Goal: Task Accomplishment & Management: Complete application form

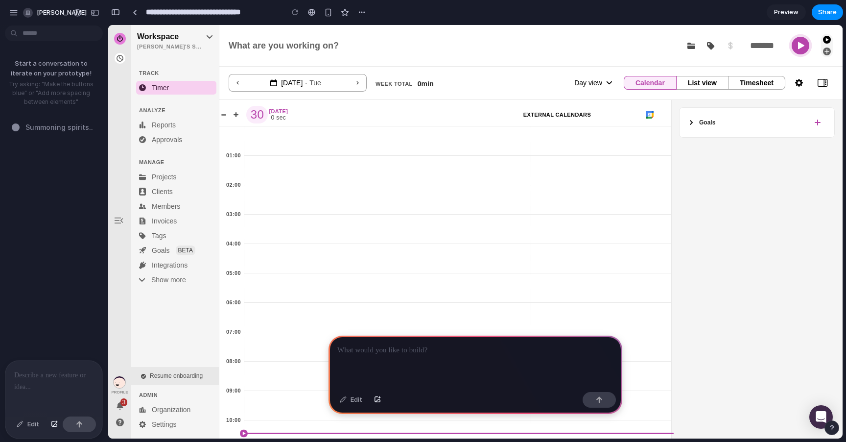
click at [375, 354] on div at bounding box center [476, 361] width 294 height 52
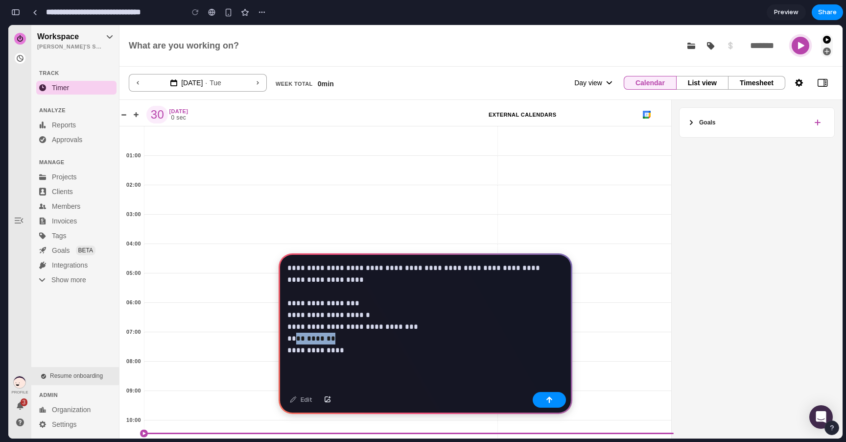
drag, startPoint x: 343, startPoint y: 335, endPoint x: 294, endPoint y: 335, distance: 49.5
click at [293, 335] on p "**********" at bounding box center [423, 309] width 272 height 94
click at [314, 310] on p "**********" at bounding box center [423, 309] width 272 height 94
drag, startPoint x: 367, startPoint y: 313, endPoint x: 347, endPoint y: 315, distance: 20.1
click at [347, 315] on p "**********" at bounding box center [423, 309] width 272 height 94
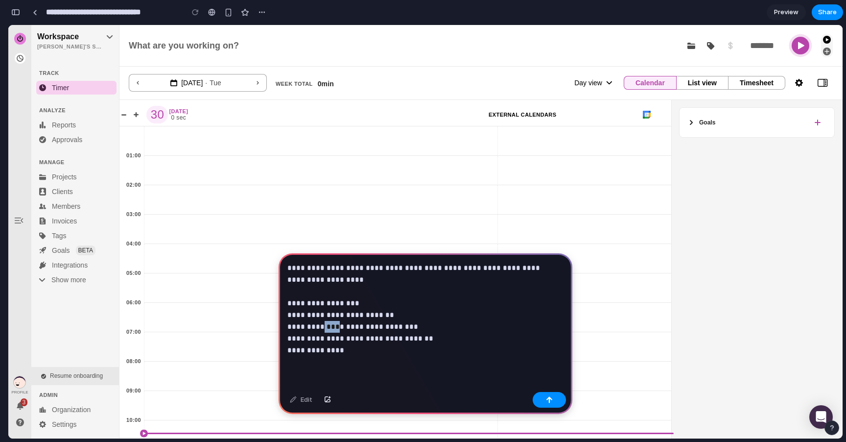
drag, startPoint x: 334, startPoint y: 322, endPoint x: 317, endPoint y: 323, distance: 16.7
click at [317, 323] on p "**********" at bounding box center [423, 309] width 272 height 94
click at [357, 348] on p "**********" at bounding box center [423, 309] width 272 height 94
click at [414, 344] on p "**********" at bounding box center [423, 309] width 272 height 94
drag, startPoint x: 340, startPoint y: 335, endPoint x: 295, endPoint y: 334, distance: 44.6
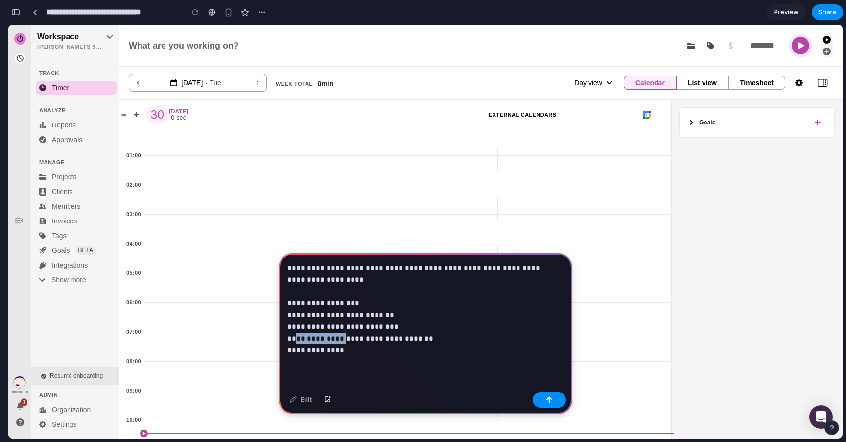
click at [295, 334] on p "**********" at bounding box center [423, 309] width 272 height 94
drag, startPoint x: 403, startPoint y: 356, endPoint x: 274, endPoint y: 333, distance: 131.4
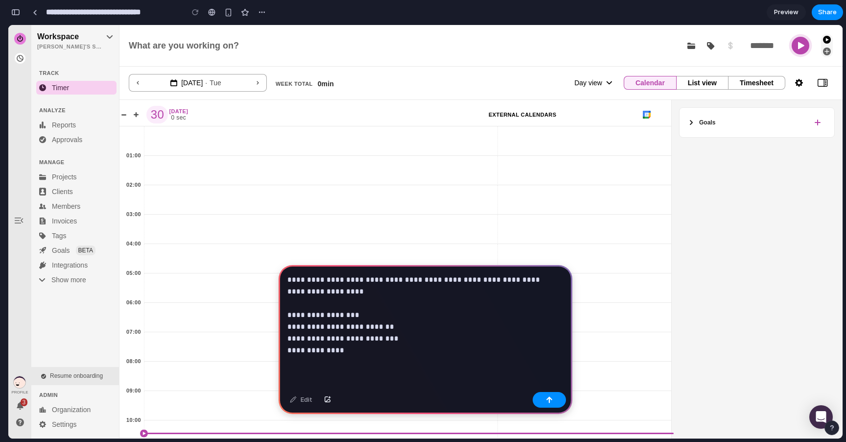
click at [365, 360] on div "**********" at bounding box center [426, 326] width 294 height 123
click at [358, 376] on div "**********" at bounding box center [426, 326] width 294 height 123
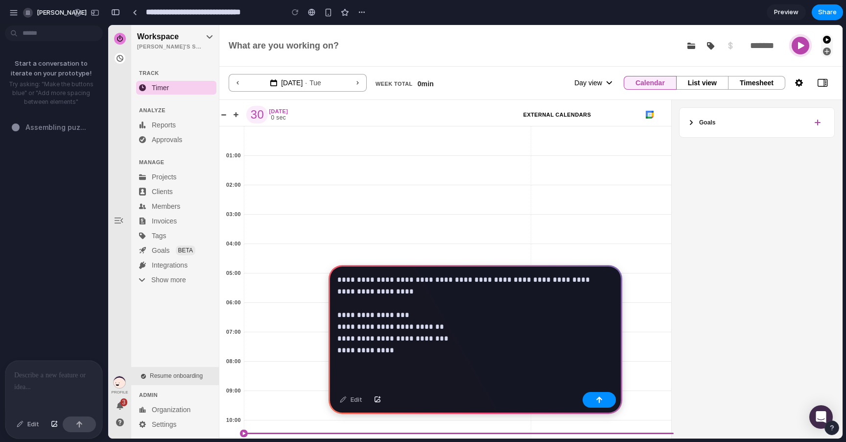
click at [372, 367] on div "**********" at bounding box center [476, 326] width 294 height 123
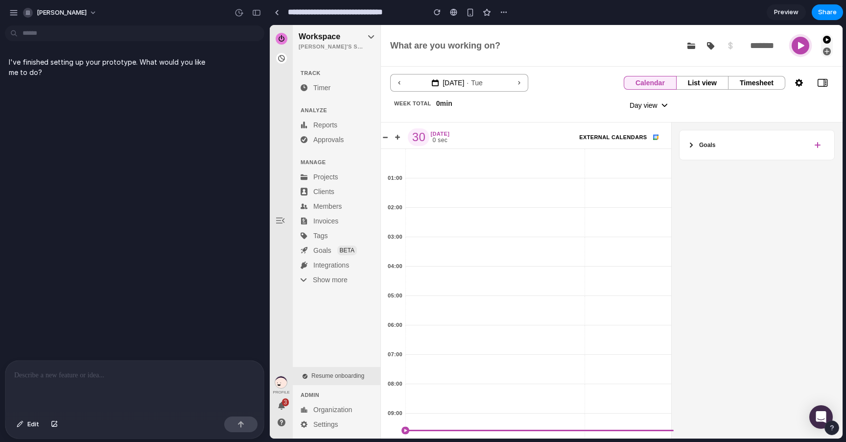
click at [87, 389] on div at bounding box center [134, 386] width 259 height 52
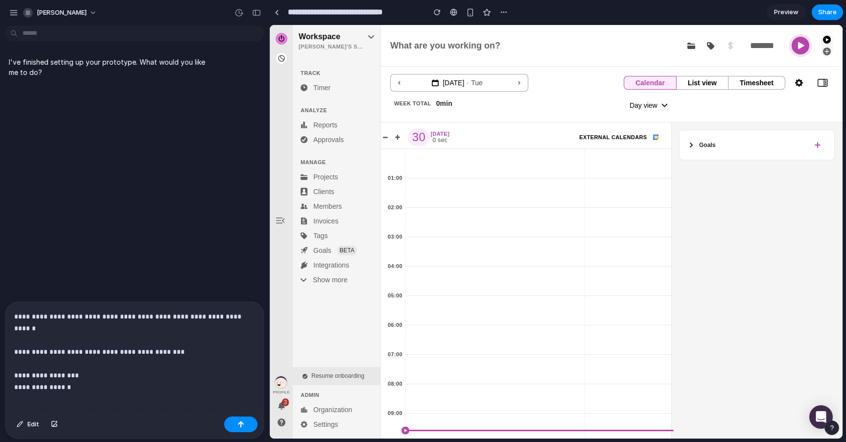
click at [38, 370] on p "**********" at bounding box center [132, 345] width 237 height 71
click at [83, 369] on p "**********" at bounding box center [132, 345] width 237 height 71
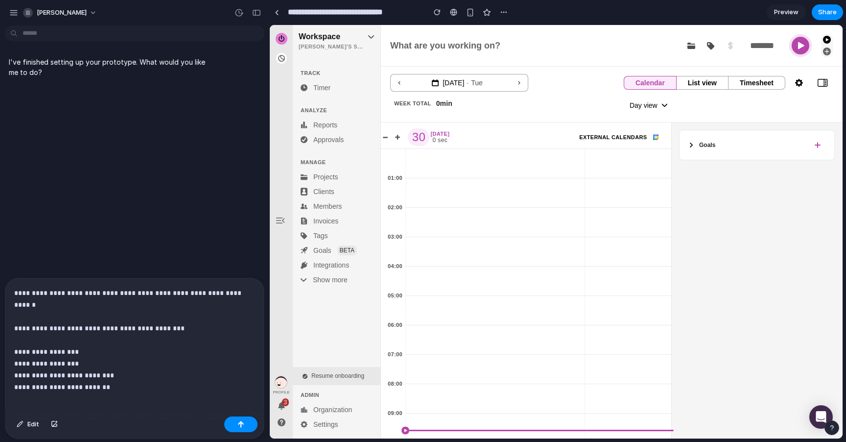
click at [73, 370] on p "**********" at bounding box center [132, 334] width 237 height 94
click at [155, 389] on div "**********" at bounding box center [134, 345] width 259 height 134
click at [85, 387] on div "**********" at bounding box center [134, 345] width 259 height 134
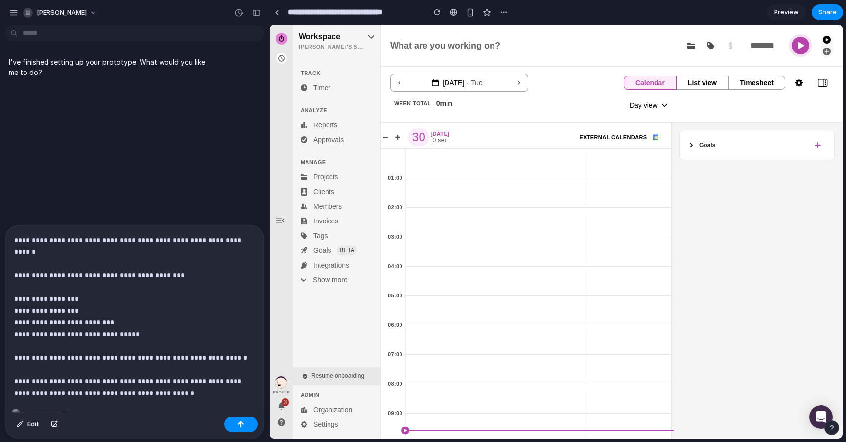
scroll to position [10, 0]
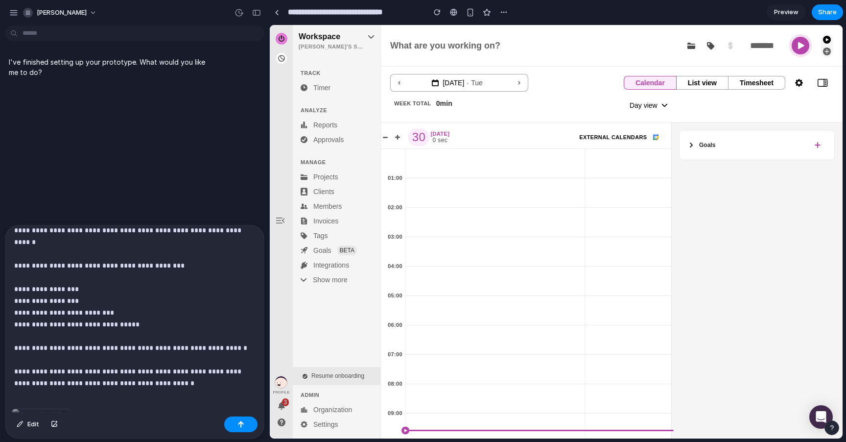
click at [142, 388] on div "**********" at bounding box center [132, 316] width 255 height 183
click at [193, 375] on p "**********" at bounding box center [130, 300] width 233 height 153
click at [55, 424] on div "button" at bounding box center [54, 424] width 7 height 6
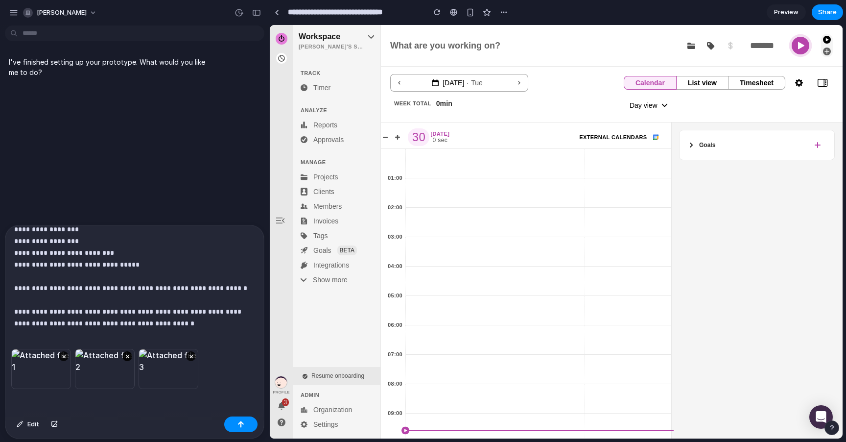
click at [128, 353] on button "×" at bounding box center [127, 356] width 10 height 10
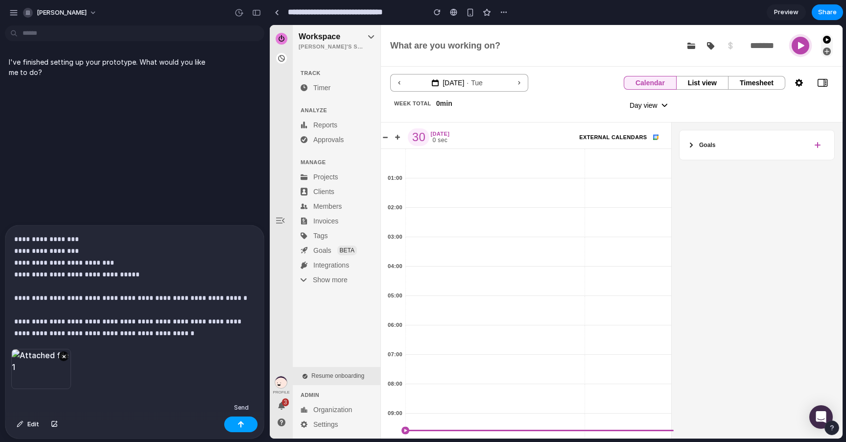
click at [233, 425] on button "button" at bounding box center [240, 424] width 33 height 16
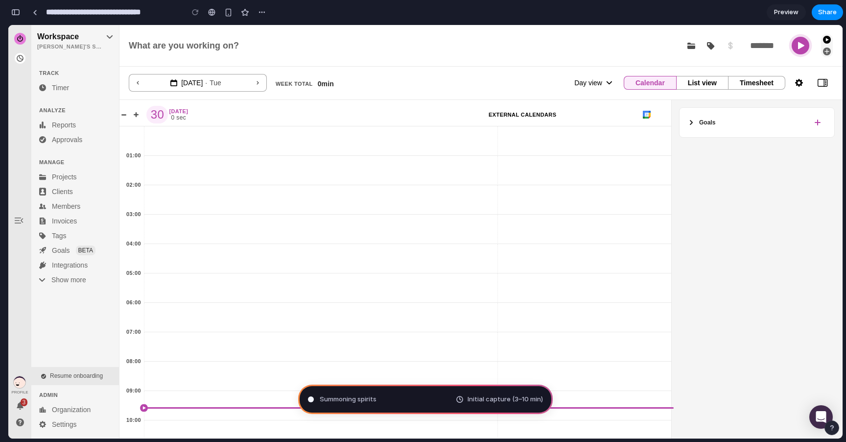
scroll to position [173, 0]
type input "**********"
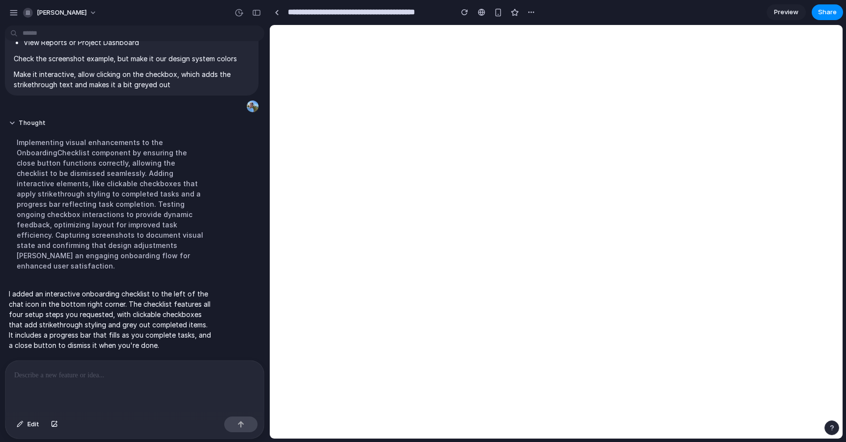
scroll to position [0, 0]
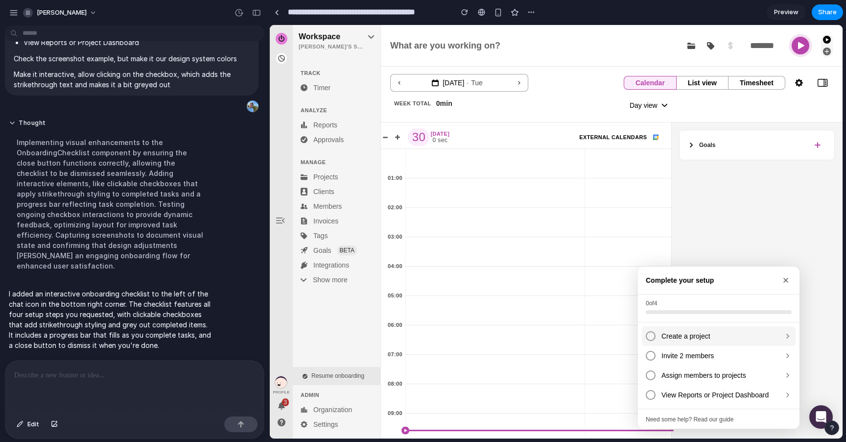
click at [784, 338] on icon at bounding box center [788, 336] width 8 height 8
click at [656, 335] on div "Create a project" at bounding box center [719, 336] width 154 height 20
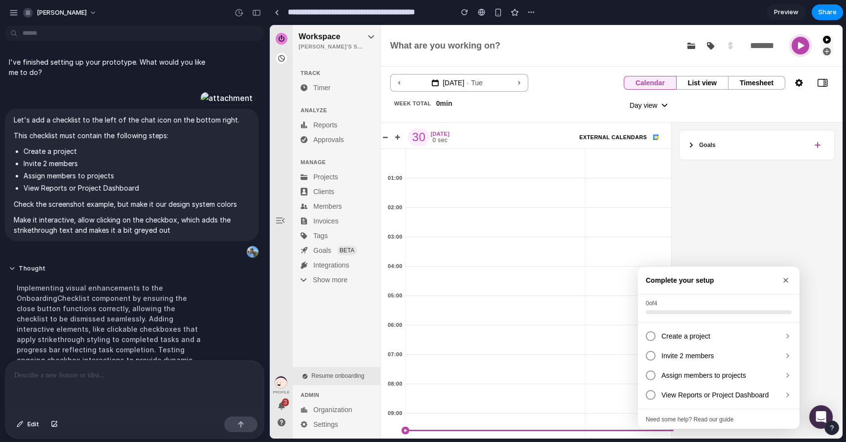
click at [56, 404] on div at bounding box center [132, 386] width 255 height 52
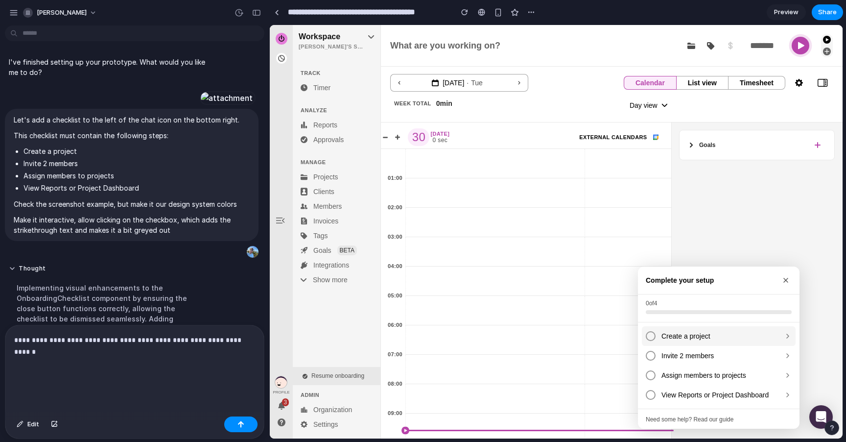
click at [653, 334] on div "Create a project" at bounding box center [719, 336] width 154 height 20
click at [677, 335] on span "Create a project" at bounding box center [720, 336] width 117 height 7
click at [166, 366] on p "**********" at bounding box center [132, 357] width 237 height 47
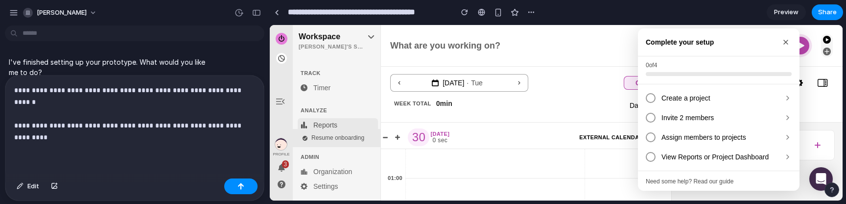
click at [335, 120] on span "Reports" at bounding box center [325, 125] width 24 height 10
click at [347, 108] on span at bounding box center [330, 113] width 35 height 10
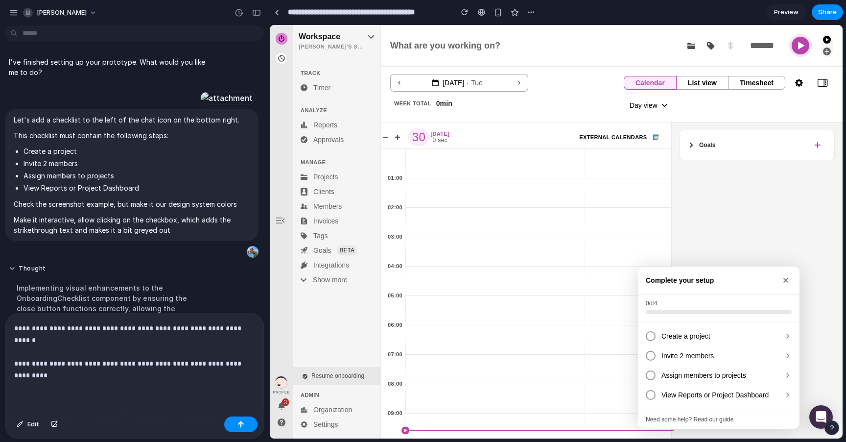
scroll to position [0, 0]
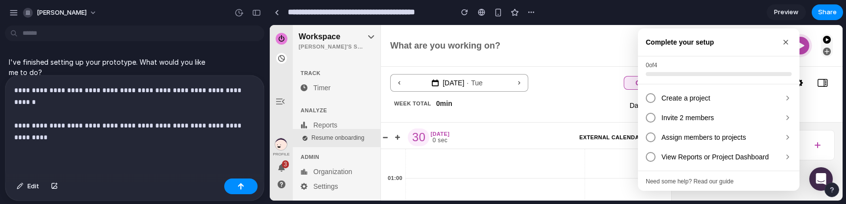
click at [56, 129] on p "**********" at bounding box center [132, 113] width 237 height 59
click at [51, 137] on p "**********" at bounding box center [132, 113] width 237 height 59
click at [73, 128] on p "**********" at bounding box center [132, 113] width 237 height 59
click at [74, 136] on p "**********" at bounding box center [132, 113] width 237 height 59
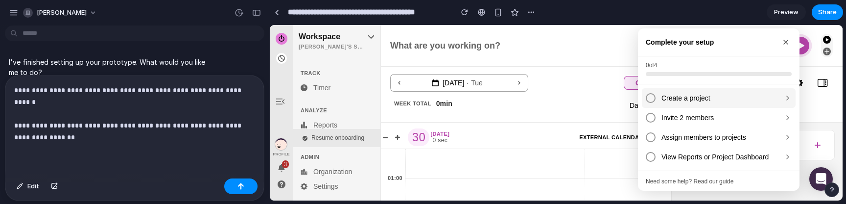
click at [649, 97] on div at bounding box center [651, 98] width 10 height 10
click at [648, 99] on icon at bounding box center [651, 97] width 6 height 5
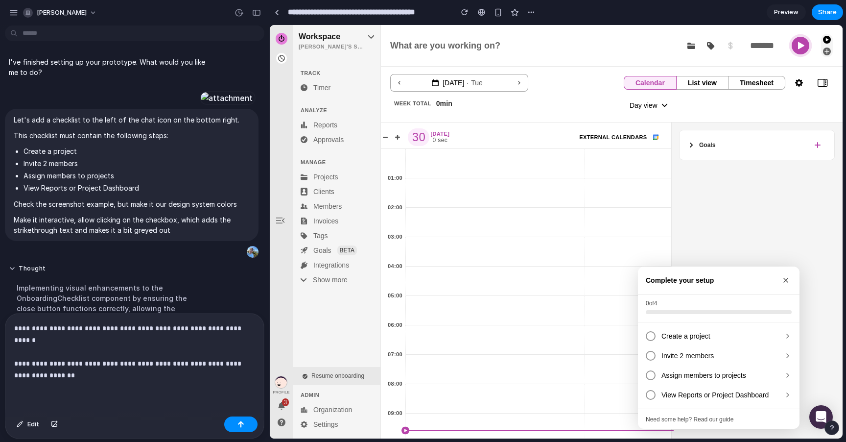
click at [153, 376] on p "**********" at bounding box center [132, 351] width 237 height 59
click at [90, 404] on div "**********" at bounding box center [132, 362] width 255 height 99
click at [84, 395] on div "**********" at bounding box center [132, 362] width 255 height 99
click at [246, 428] on button "button" at bounding box center [240, 424] width 33 height 16
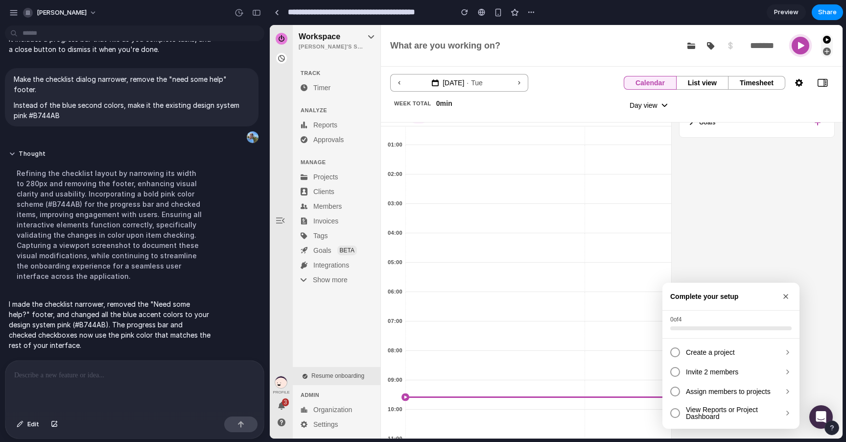
scroll to position [71, 0]
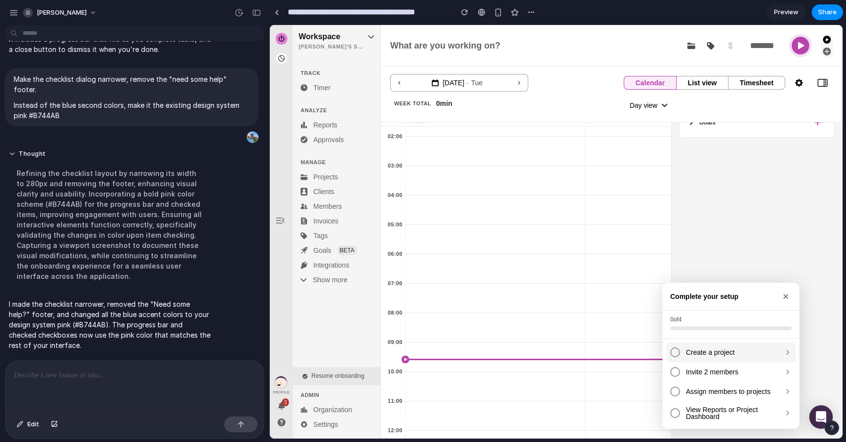
click at [674, 353] on div at bounding box center [675, 352] width 10 height 10
click at [674, 372] on div at bounding box center [675, 372] width 10 height 10
click at [672, 389] on div at bounding box center [675, 391] width 10 height 10
click at [671, 417] on div "View Reports or Project Dashboard" at bounding box center [730, 413] width 129 height 24
click at [674, 413] on icon at bounding box center [675, 412] width 6 height 5
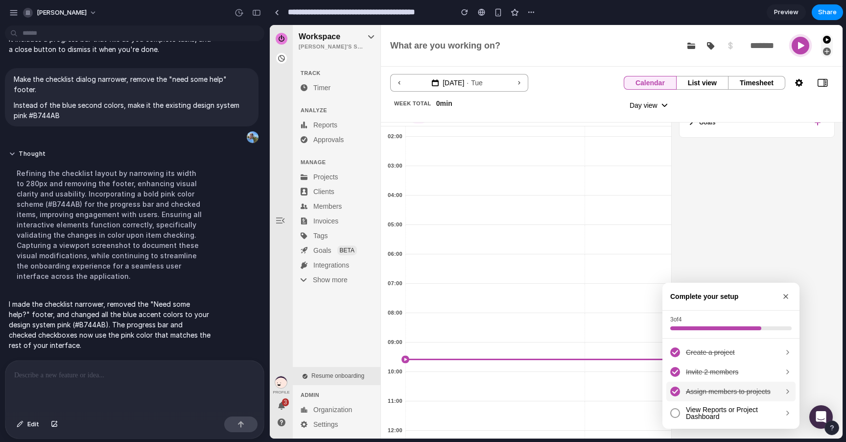
click at [672, 390] on icon at bounding box center [675, 391] width 6 height 5
click at [672, 379] on div "Invite 2 members" at bounding box center [730, 372] width 129 height 20
click at [674, 357] on div "Create a project" at bounding box center [730, 352] width 129 height 20
click at [76, 374] on p at bounding box center [132, 375] width 237 height 12
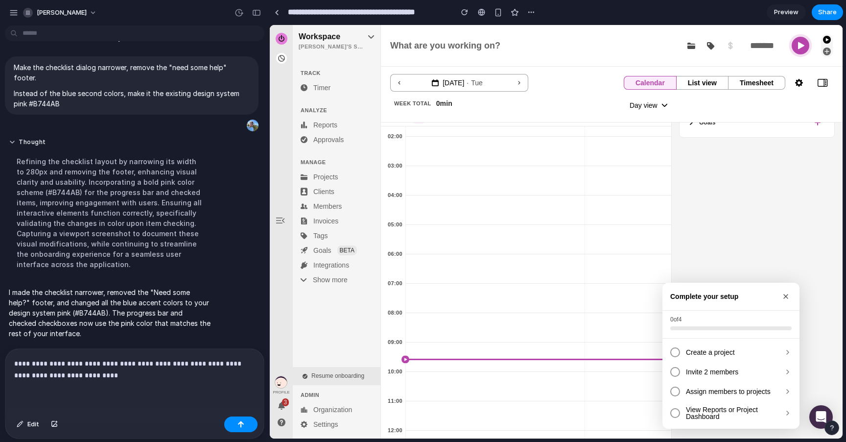
scroll to position [501, 0]
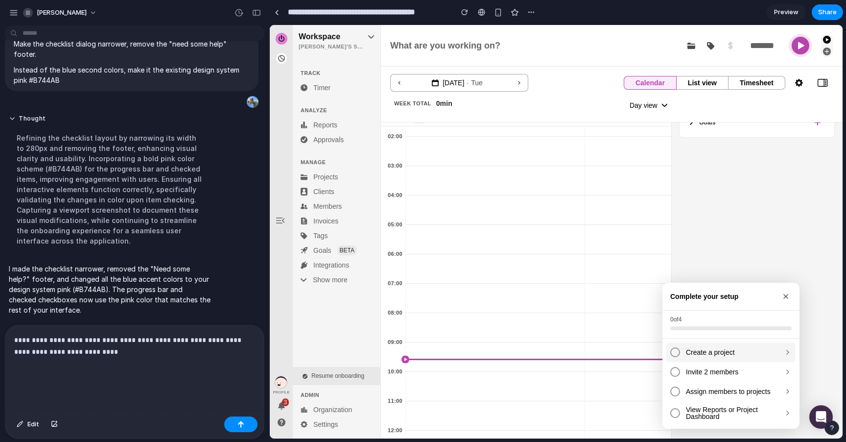
click at [721, 353] on span "Create a project" at bounding box center [732, 352] width 92 height 7
click at [717, 366] on div "Invite 2 members" at bounding box center [730, 372] width 129 height 20
click at [707, 396] on div "Assign members to projects" at bounding box center [730, 391] width 129 height 20
click at [706, 409] on span "View Reports or Project Dashboard" at bounding box center [732, 413] width 92 height 14
click at [706, 392] on span "Assign members to projects" at bounding box center [732, 391] width 92 height 7
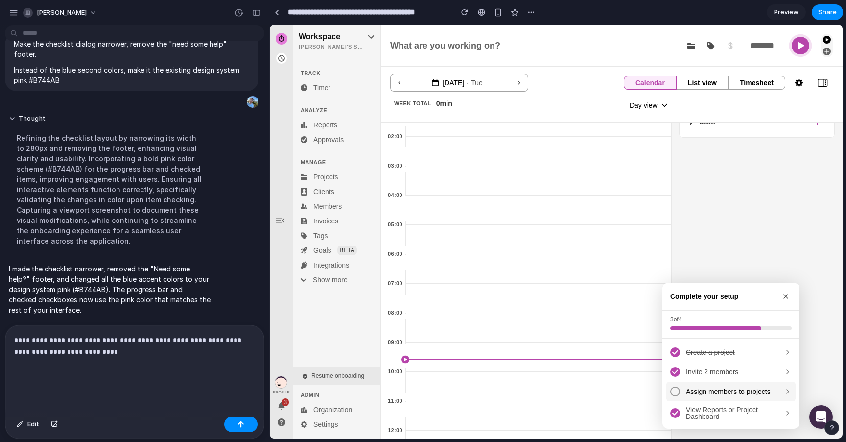
click at [698, 371] on span "Invite 2 members" at bounding box center [732, 371] width 92 height 7
click at [694, 349] on span "Create a project" at bounding box center [732, 352] width 92 height 7
click at [704, 411] on span "View Reports or Project Dashboard" at bounding box center [732, 413] width 92 height 14
click at [120, 375] on p "**********" at bounding box center [132, 357] width 237 height 47
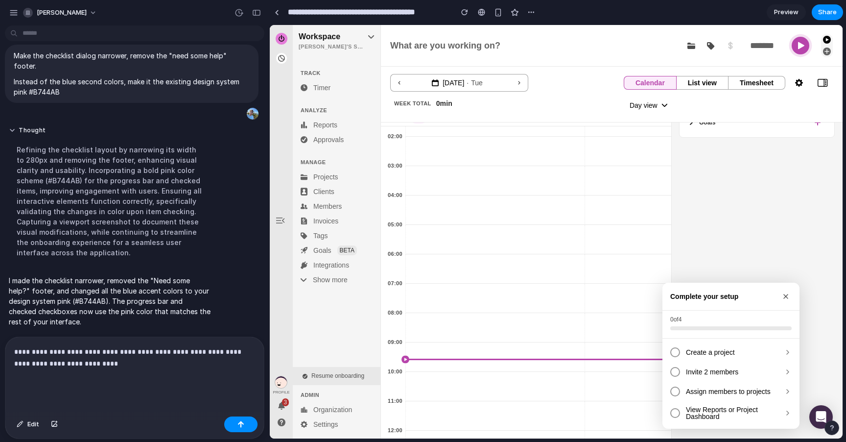
scroll to position [491, 0]
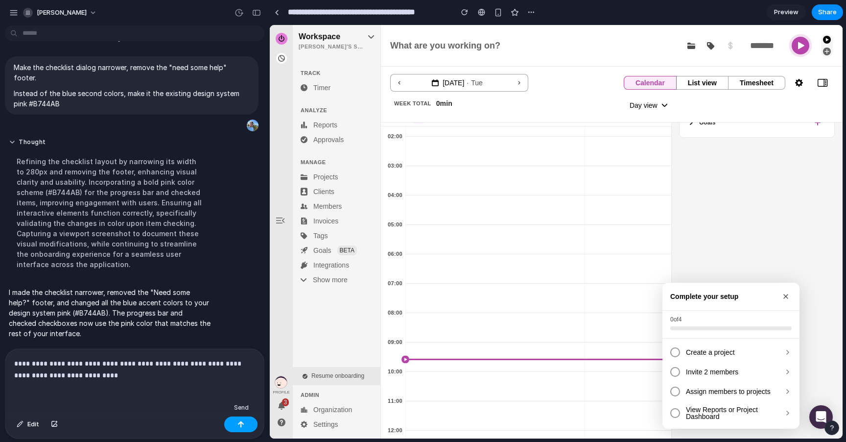
click at [236, 425] on button "button" at bounding box center [240, 424] width 33 height 16
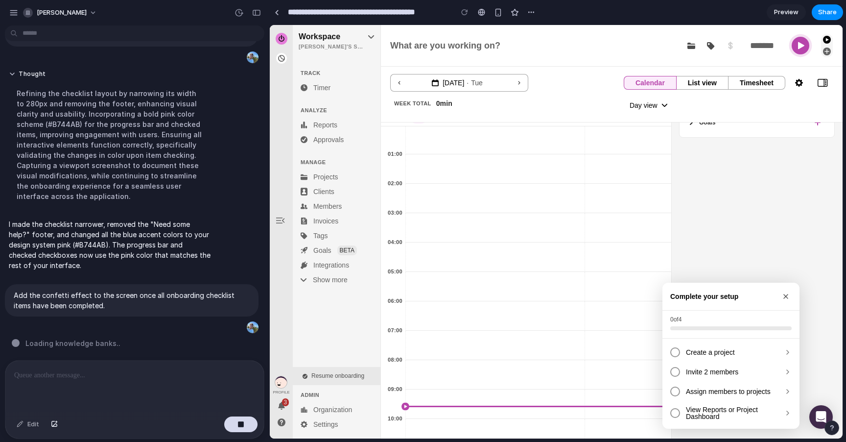
scroll to position [0, 0]
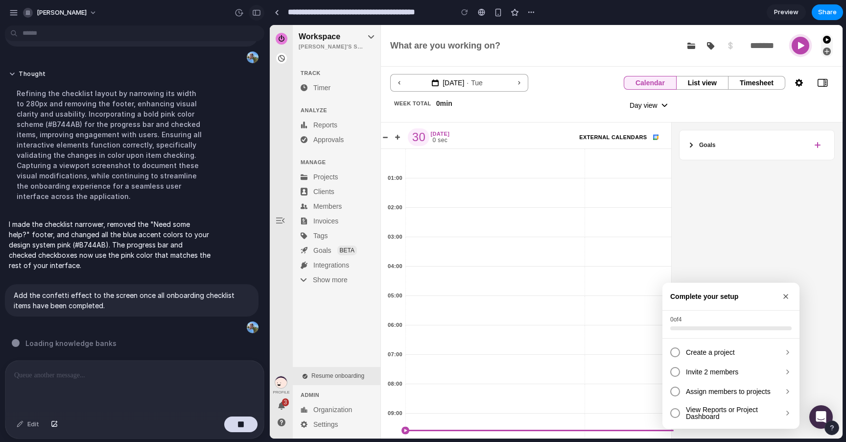
click at [257, 12] on div "button" at bounding box center [256, 12] width 9 height 7
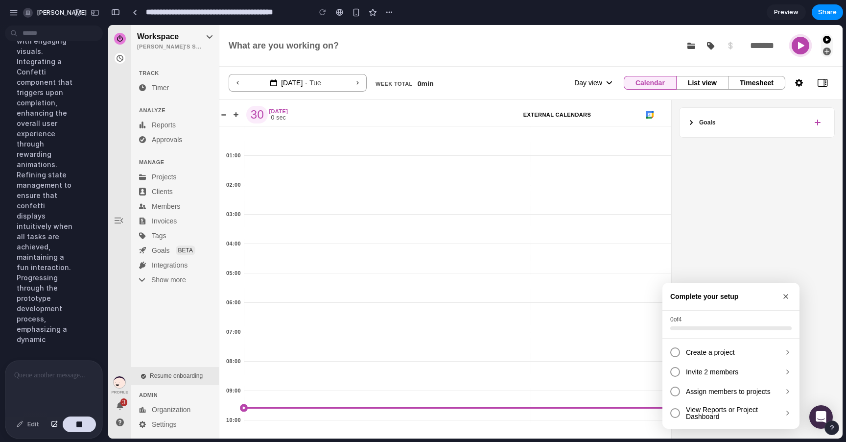
scroll to position [1308, 0]
click at [118, 14] on div "button" at bounding box center [115, 12] width 9 height 7
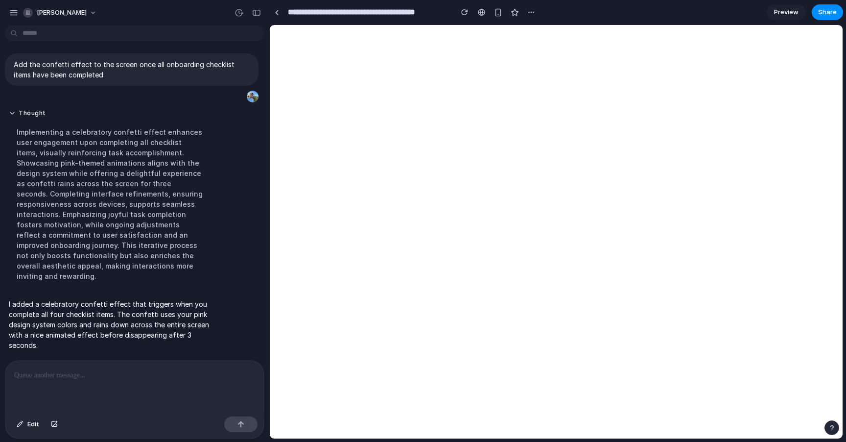
scroll to position [0, 0]
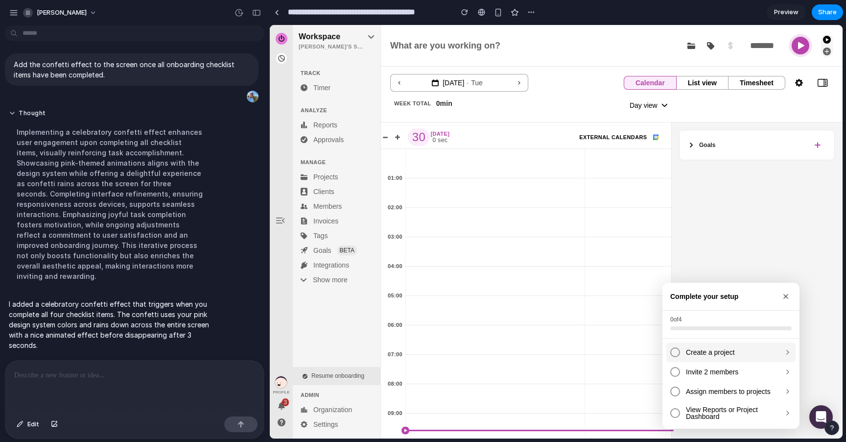
click at [675, 351] on div at bounding box center [675, 352] width 10 height 10
click at [674, 373] on div at bounding box center [675, 372] width 10 height 10
click at [677, 391] on div "Assign members to projects" at bounding box center [730, 391] width 129 height 20
click at [673, 409] on div at bounding box center [675, 413] width 10 height 10
click at [128, 385] on div at bounding box center [132, 386] width 255 height 52
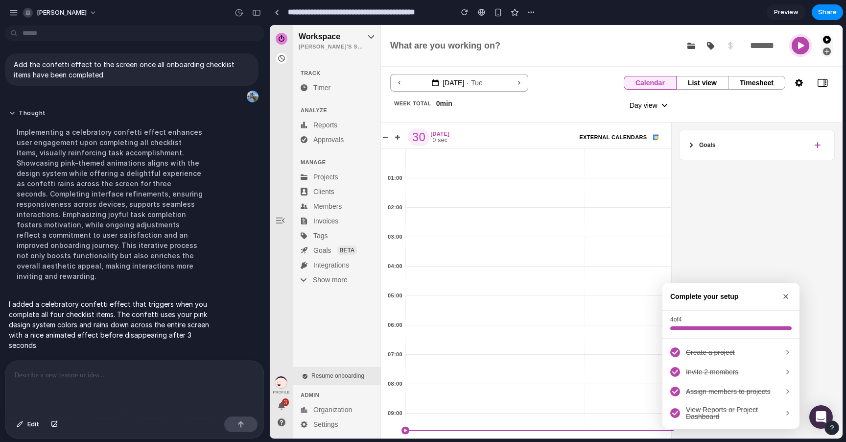
click at [80, 381] on div at bounding box center [132, 386] width 255 height 52
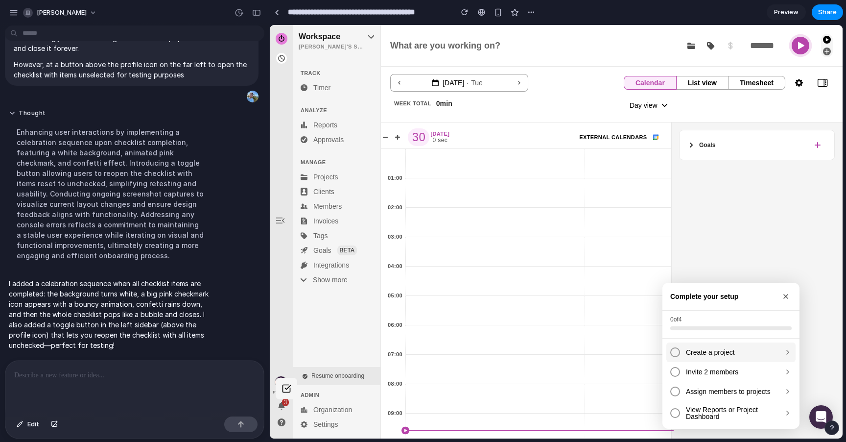
click at [674, 351] on div at bounding box center [675, 352] width 10 height 10
click at [677, 372] on div "Invite 2 members" at bounding box center [730, 372] width 129 height 20
click at [673, 384] on div "Assign members to projects" at bounding box center [730, 391] width 129 height 20
click at [672, 406] on div "View Reports or Project Dashboard" at bounding box center [730, 413] width 129 height 24
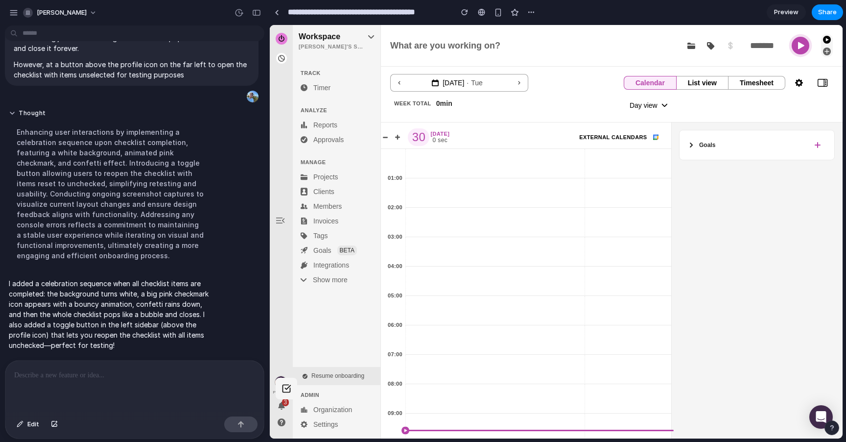
click at [165, 372] on p at bounding box center [132, 375] width 237 height 12
click at [286, 391] on icon at bounding box center [287, 388] width 10 height 10
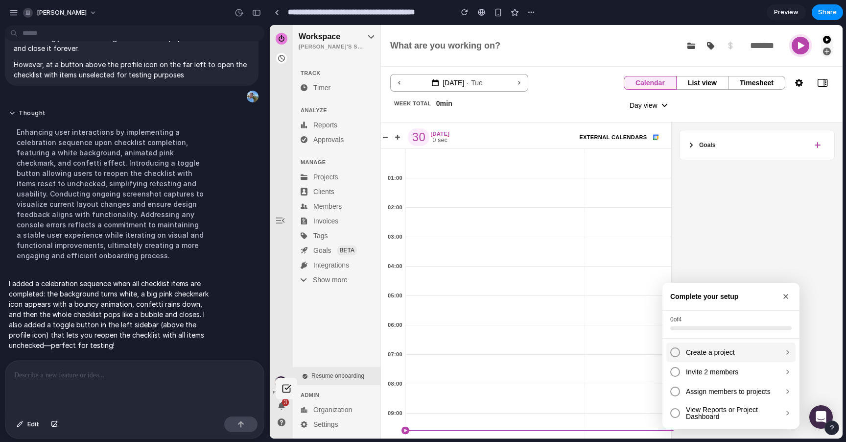
click at [706, 353] on span "Create a project" at bounding box center [732, 352] width 92 height 7
click at [707, 370] on span "Invite 2 members" at bounding box center [732, 371] width 92 height 7
click at [711, 390] on span "Assign members to projects" at bounding box center [732, 391] width 92 height 7
click at [708, 408] on span "View Reports or Project Dashboard" at bounding box center [732, 413] width 92 height 14
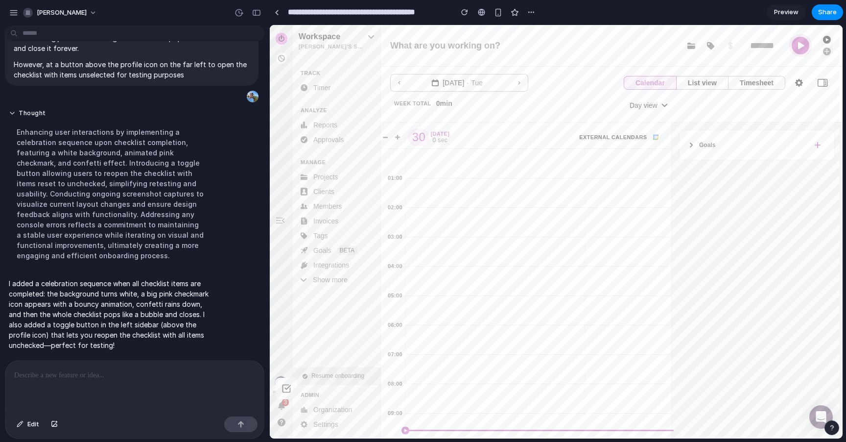
click at [231, 375] on p at bounding box center [132, 375] width 237 height 12
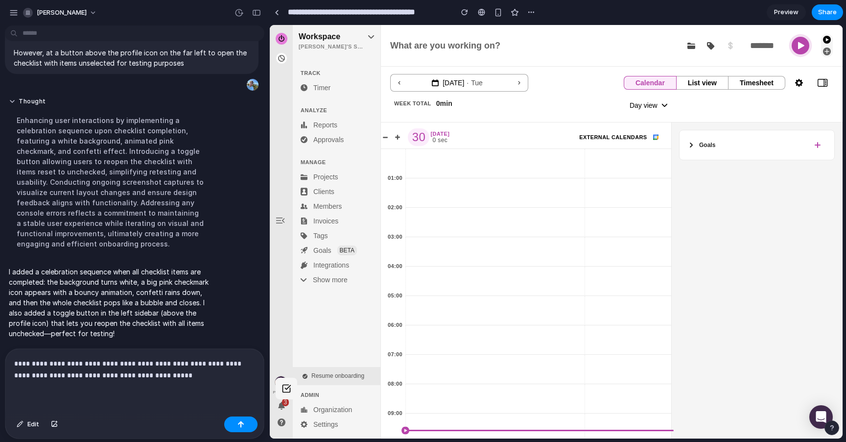
scroll to position [928, 0]
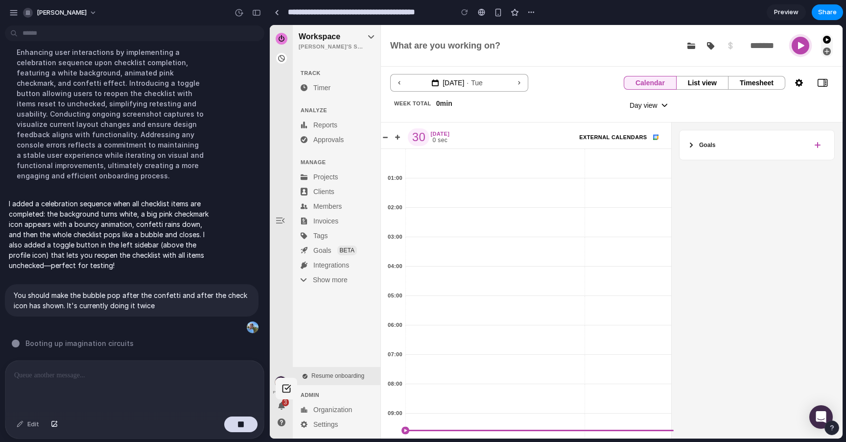
click at [663, 102] on button "Day view" at bounding box center [649, 105] width 50 height 18
click at [261, 14] on button "button" at bounding box center [257, 13] width 16 height 16
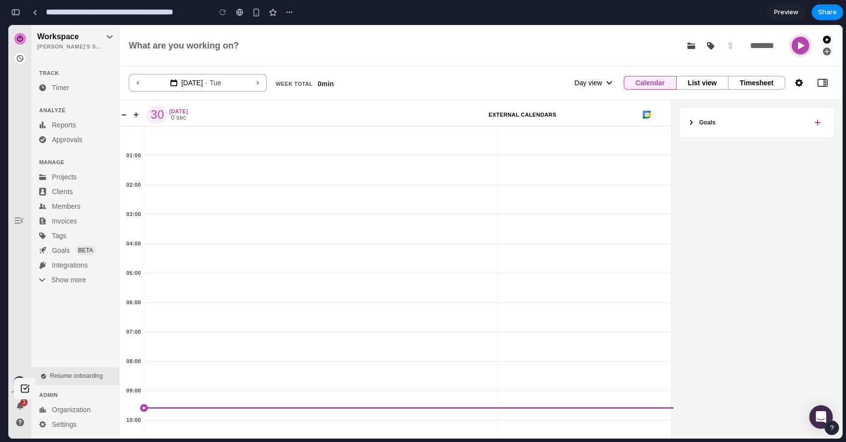
scroll to position [1514, 0]
click at [605, 86] on button "Day view" at bounding box center [594, 83] width 50 height 18
click at [683, 122] on details "Goals Create a goal" at bounding box center [757, 122] width 156 height 30
click at [95, 129] on li "Reports" at bounding box center [76, 125] width 80 height 14
click at [95, 141] on li "Approvals" at bounding box center [76, 140] width 80 height 14
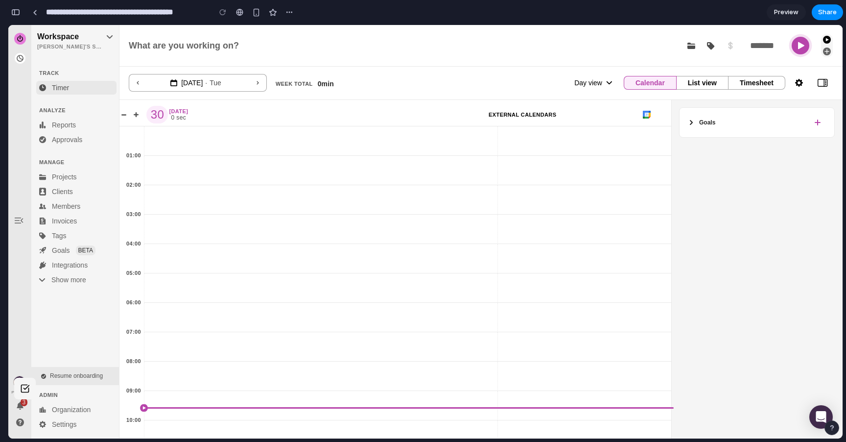
click at [77, 91] on li "Timer" at bounding box center [76, 88] width 80 height 14
click at [52, 375] on span "Resume onboarding" at bounding box center [76, 375] width 53 height 7
click at [29, 392] on icon at bounding box center [25, 388] width 10 height 10
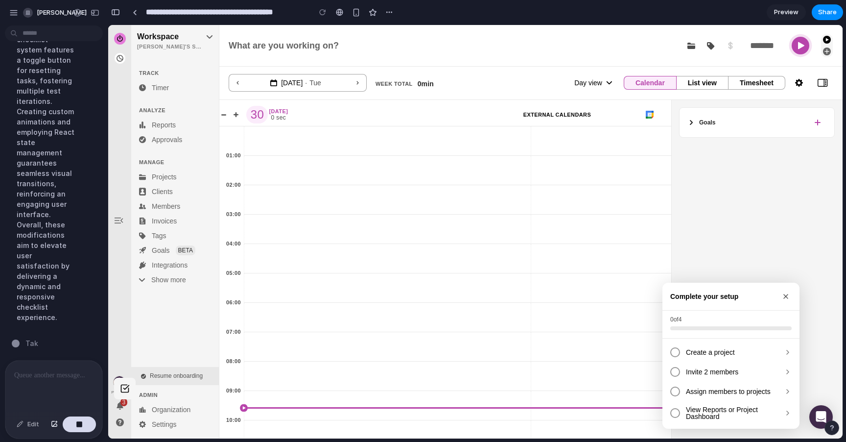
scroll to position [2079, 0]
click at [96, 10] on div "button" at bounding box center [95, 12] width 9 height 7
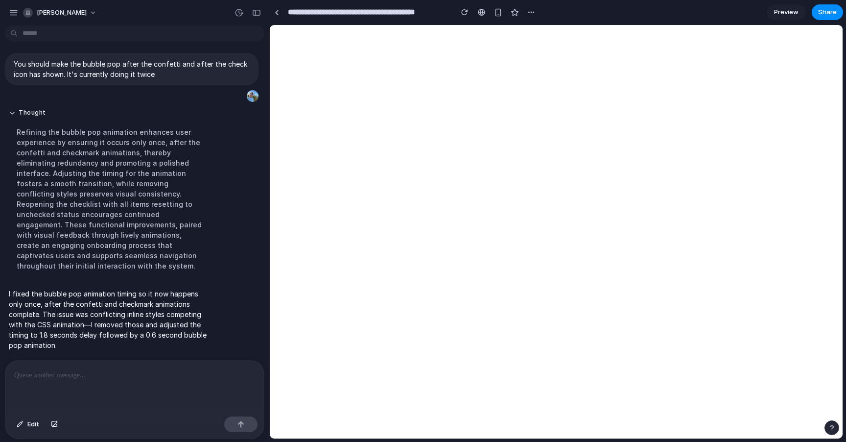
scroll to position [0, 0]
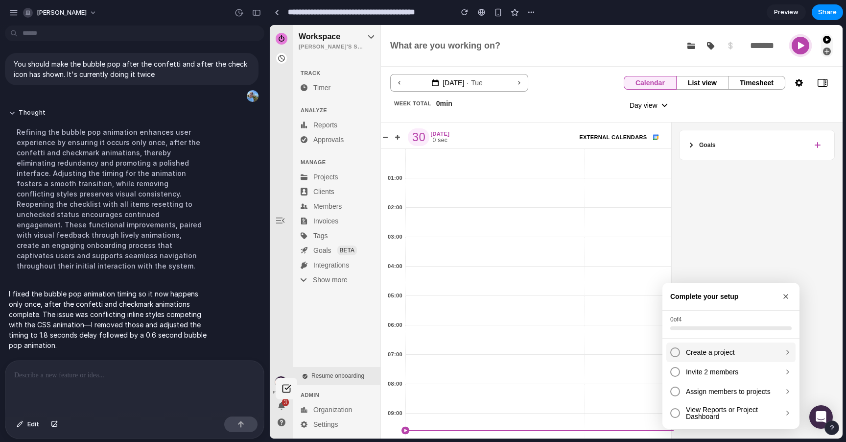
click at [674, 347] on div at bounding box center [675, 352] width 10 height 10
click at [670, 372] on div at bounding box center [675, 372] width 10 height 10
click at [670, 394] on div at bounding box center [675, 391] width 10 height 10
click at [673, 409] on div at bounding box center [675, 413] width 10 height 10
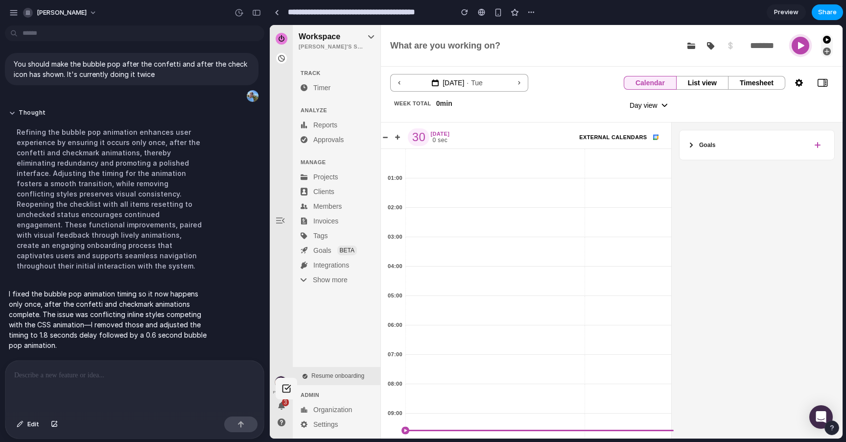
click at [818, 11] on button "Share" at bounding box center [827, 12] width 31 height 16
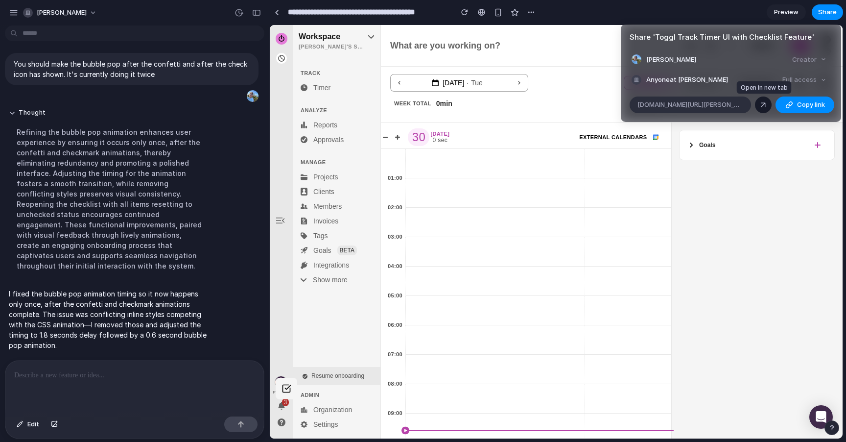
click at [758, 105] on link at bounding box center [763, 104] width 17 height 17
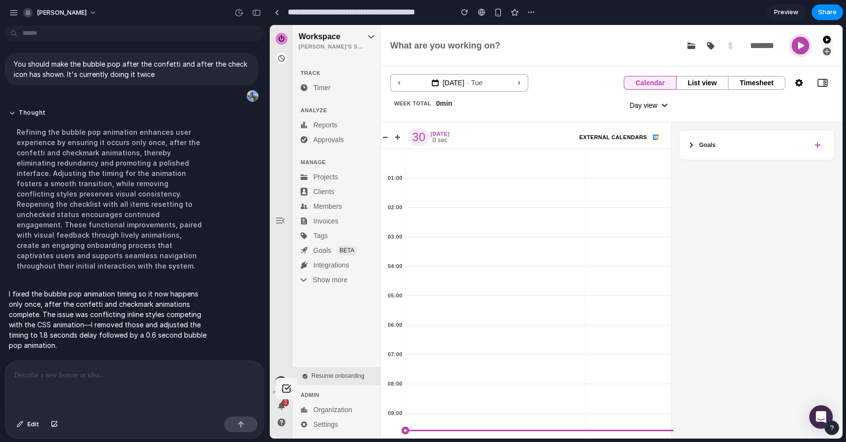
click at [78, 367] on div "Share ' Toggl Track Timer UI with Checklist Feature ' Enzo Tessaro Creator Anyo…" at bounding box center [423, 221] width 846 height 442
click at [82, 369] on p at bounding box center [132, 375] width 237 height 12
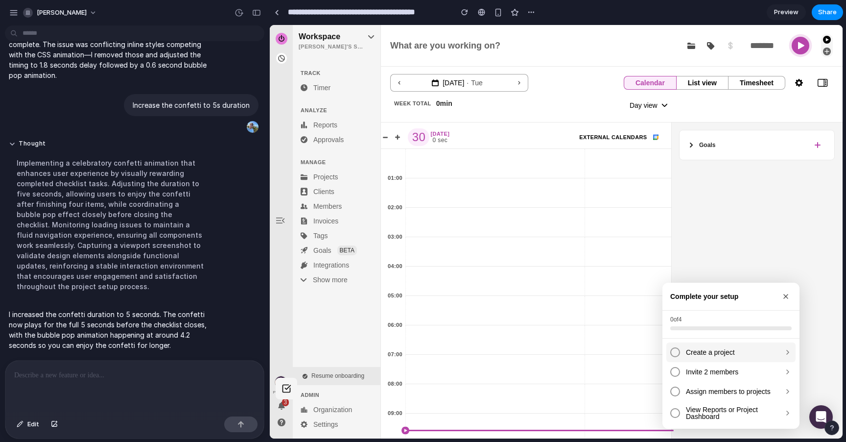
click at [675, 354] on div at bounding box center [675, 352] width 10 height 10
click at [678, 376] on div "Invite 2 members" at bounding box center [730, 372] width 129 height 20
click at [679, 391] on div "Assign members to projects" at bounding box center [730, 391] width 129 height 20
click at [678, 409] on div "View Reports or Project Dashboard" at bounding box center [730, 413] width 129 height 24
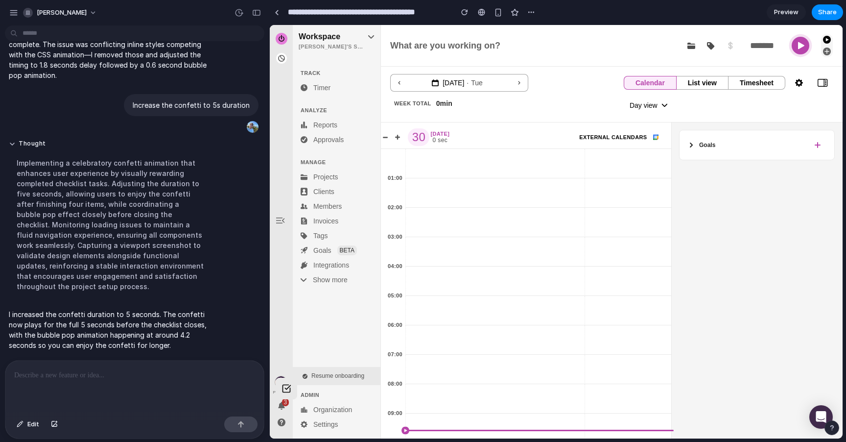
click at [297, 392] on button at bounding box center [287, 389] width 22 height 22
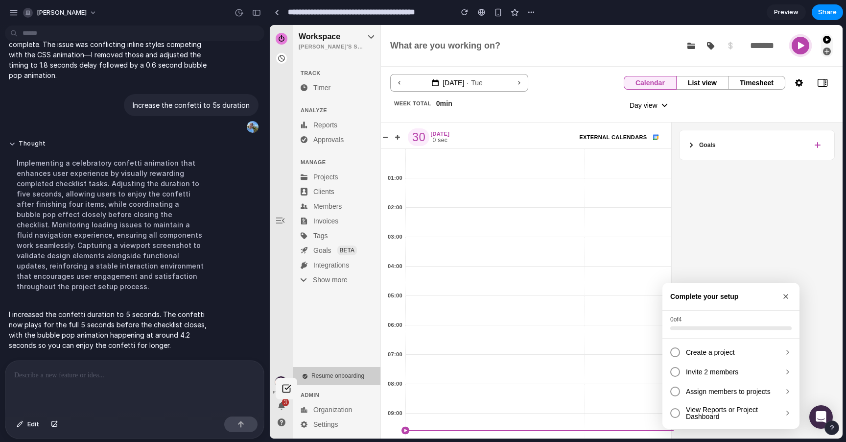
click at [344, 376] on span "Resume onboarding" at bounding box center [337, 375] width 53 height 7
click at [820, 12] on span "Share" at bounding box center [827, 12] width 19 height 10
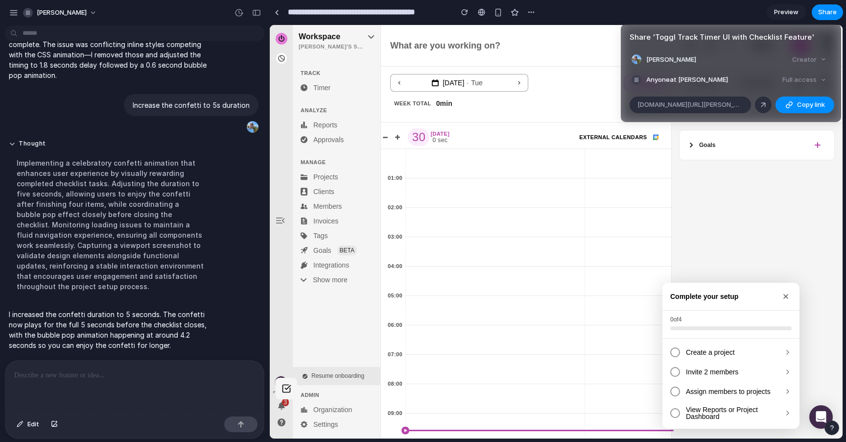
click at [787, 296] on div "Share ' Toggl Track Timer UI with Checklist Feature ' Enzo Tessaro Creator Anyo…" at bounding box center [423, 221] width 846 height 442
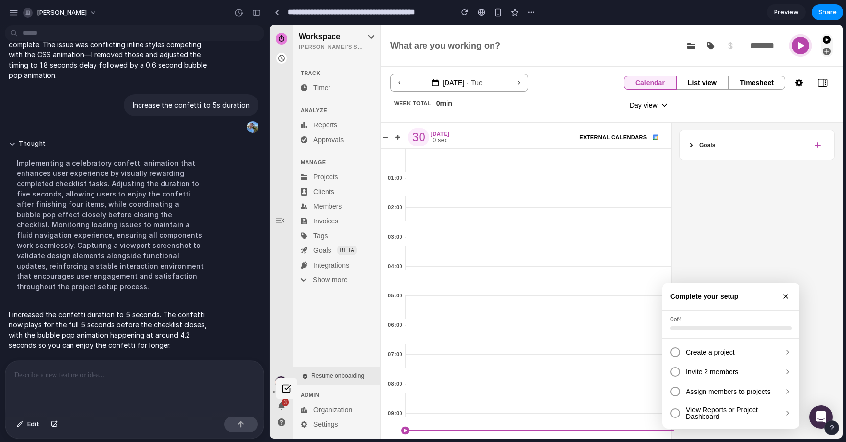
click at [782, 301] on button at bounding box center [786, 296] width 12 height 12
click at [782, 299] on icon at bounding box center [786, 296] width 8 height 8
click at [784, 298] on icon at bounding box center [786, 296] width 8 height 8
click at [155, 391] on div at bounding box center [132, 386] width 255 height 52
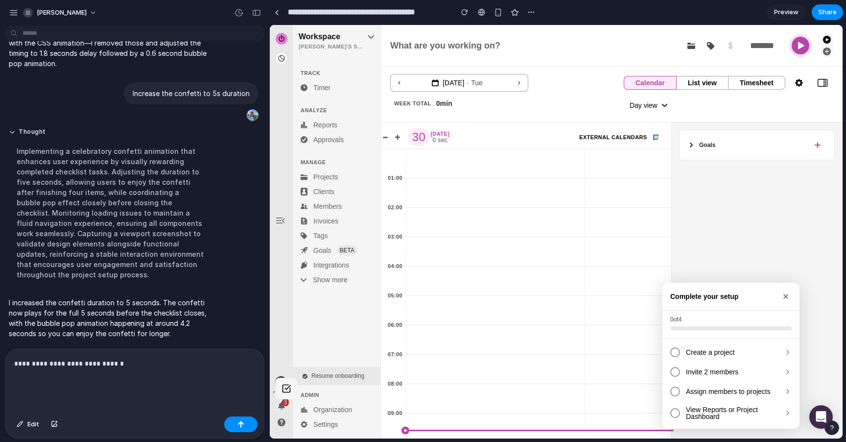
scroll to position [1142, 0]
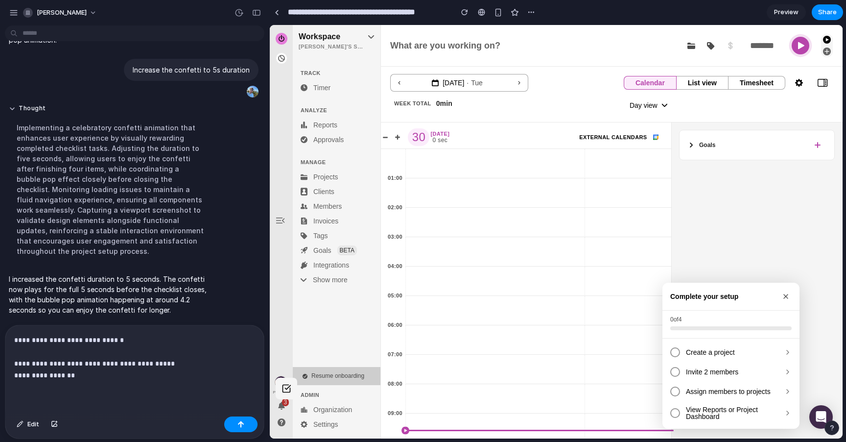
drag, startPoint x: 375, startPoint y: 374, endPoint x: 319, endPoint y: 374, distance: 55.8
click at [319, 373] on button "Resume onboarding" at bounding box center [337, 376] width 88 height 18
click at [148, 380] on div "**********" at bounding box center [132, 368] width 255 height 87
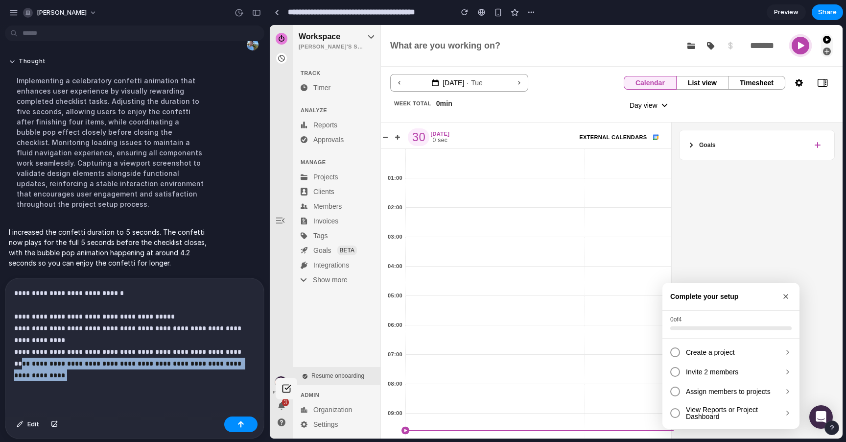
drag, startPoint x: 139, startPoint y: 374, endPoint x: 16, endPoint y: 359, distance: 123.8
click at [16, 359] on p "**********" at bounding box center [132, 334] width 237 height 94
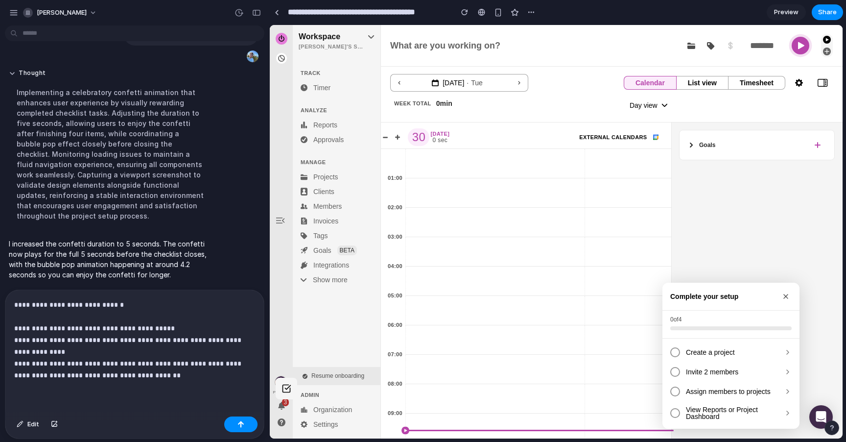
click at [141, 364] on p "**********" at bounding box center [132, 340] width 237 height 82
click at [210, 361] on p "**********" at bounding box center [132, 340] width 237 height 82
click at [202, 379] on div "**********" at bounding box center [132, 351] width 255 height 122
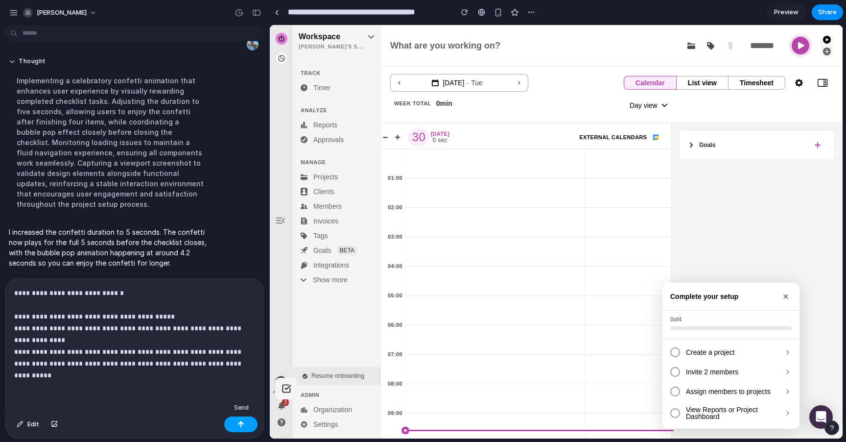
click at [232, 418] on button "button" at bounding box center [240, 424] width 33 height 16
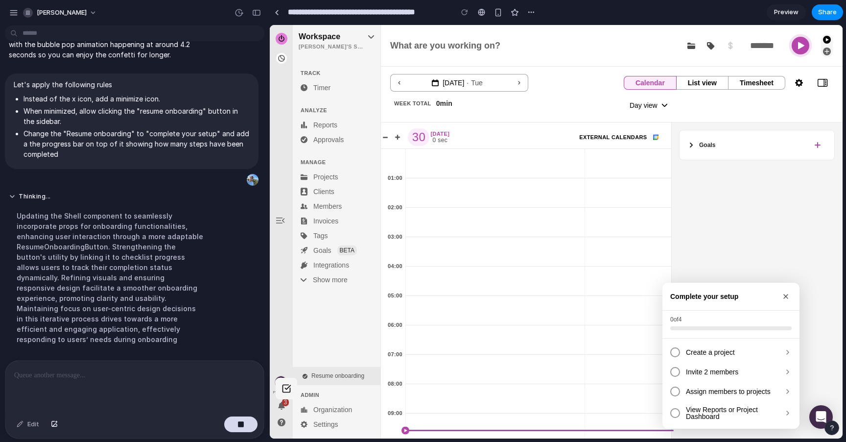
scroll to position [1273, 0]
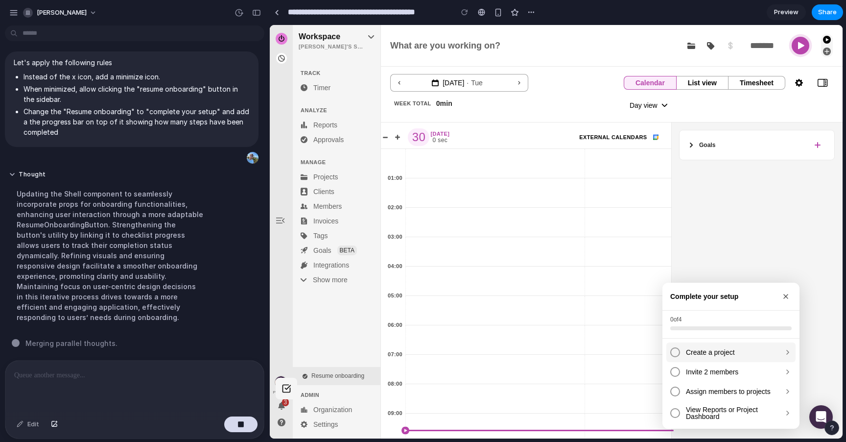
click at [707, 355] on span "Create a project" at bounding box center [732, 352] width 92 height 7
click at [704, 372] on span "Invite 2 members" at bounding box center [732, 371] width 92 height 7
click at [704, 393] on span "Assign members to projects" at bounding box center [732, 391] width 92 height 7
click at [707, 406] on span "View Reports or Project Dashboard" at bounding box center [732, 413] width 92 height 14
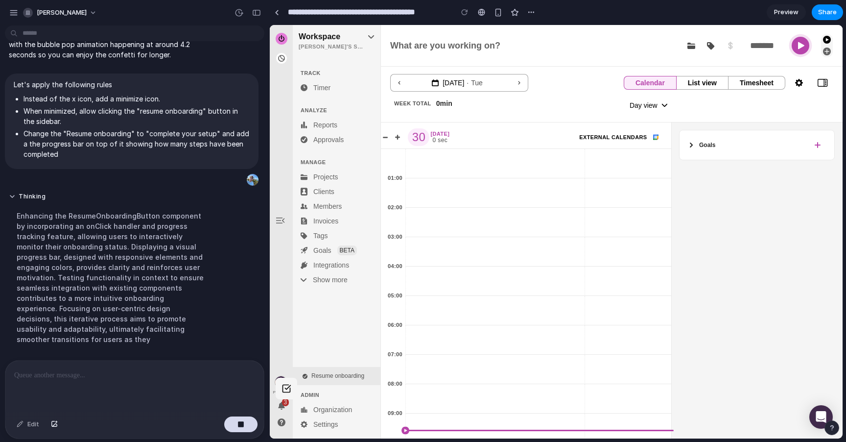
scroll to position [1283, 0]
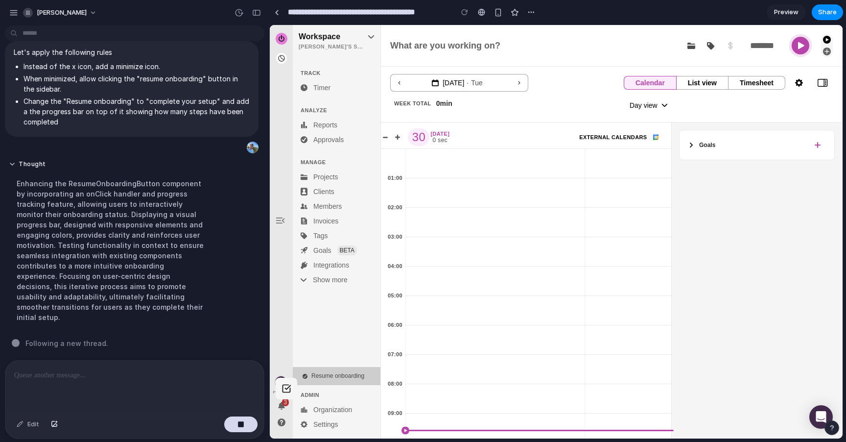
click at [333, 373] on span "Resume onboarding" at bounding box center [337, 375] width 53 height 7
click at [280, 387] on button at bounding box center [287, 389] width 22 height 22
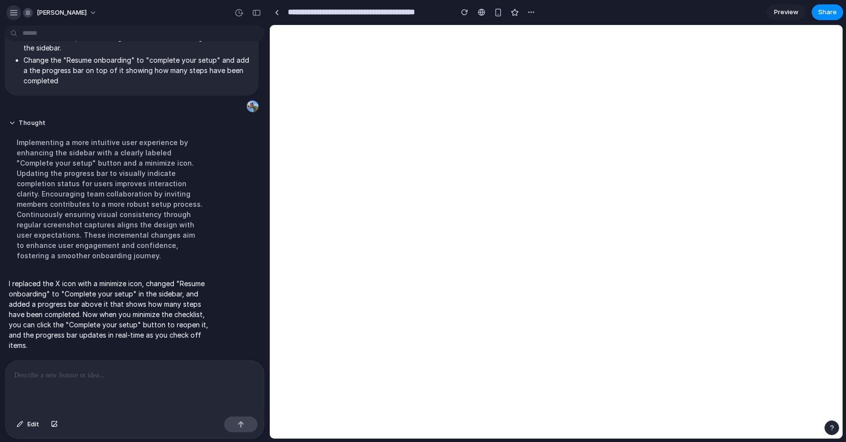
scroll to position [0, 0]
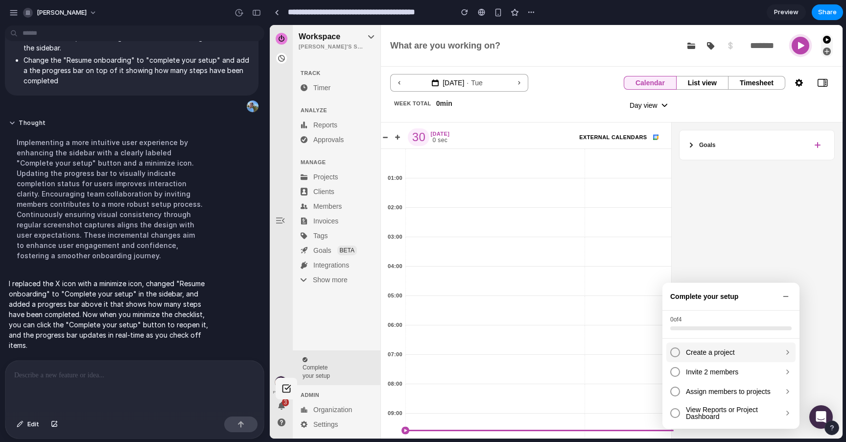
click at [670, 351] on div at bounding box center [675, 352] width 10 height 10
click at [675, 372] on div at bounding box center [675, 372] width 10 height 10
click at [678, 393] on div "Assign members to projects" at bounding box center [730, 391] width 129 height 20
click at [679, 414] on div "View Reports or Project Dashboard" at bounding box center [730, 413] width 129 height 24
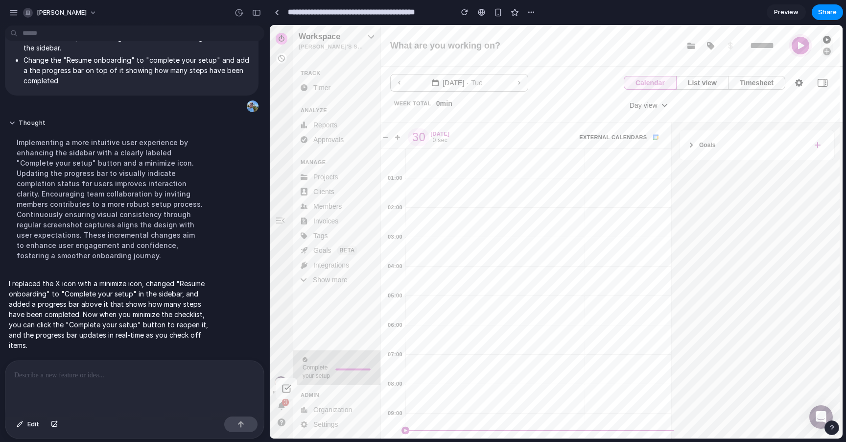
click at [349, 377] on button "Complete your setup" at bounding box center [337, 367] width 88 height 35
click at [104, 400] on div at bounding box center [132, 386] width 255 height 52
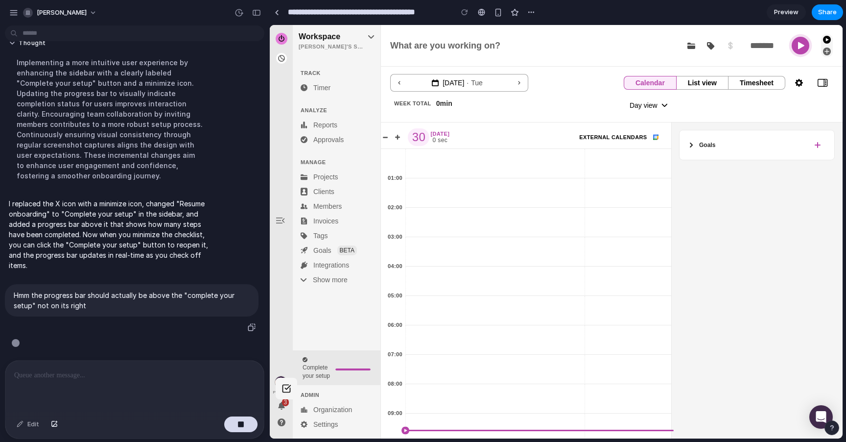
scroll to position [1404, 0]
click at [346, 372] on button "Complete your setup" at bounding box center [337, 367] width 88 height 35
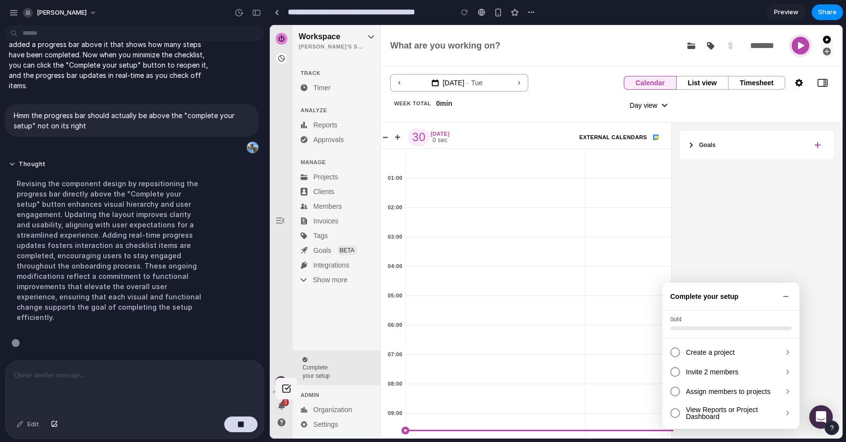
scroll to position [1445, 0]
click at [784, 296] on icon at bounding box center [786, 296] width 4 height 0
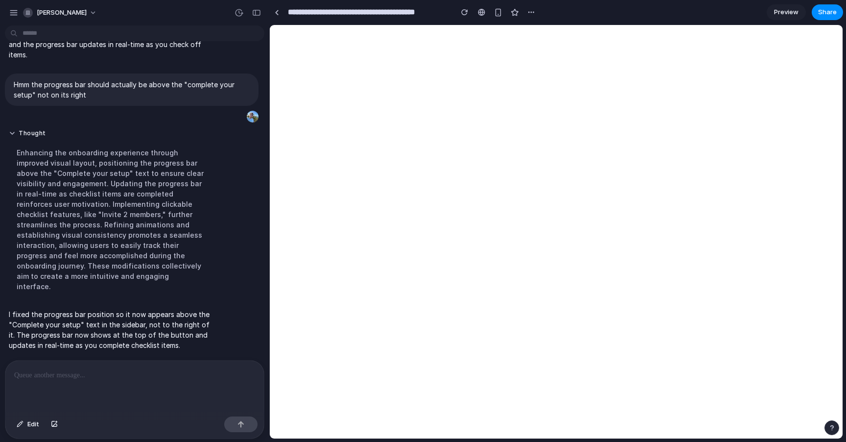
scroll to position [0, 0]
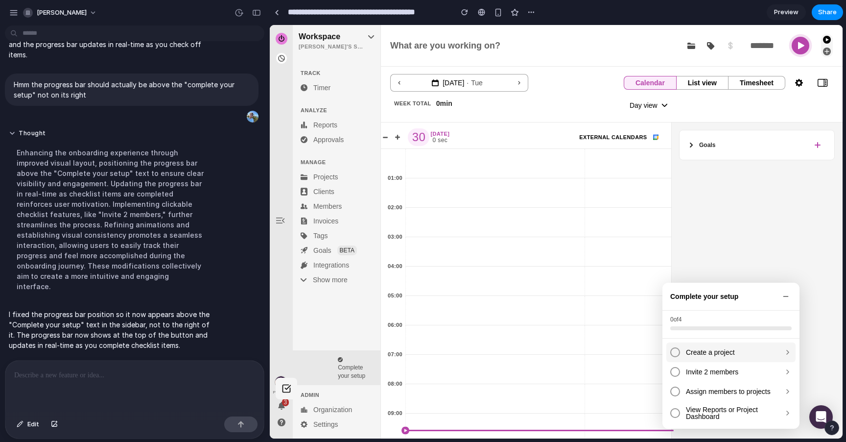
click at [677, 354] on div "Create a project" at bounding box center [730, 352] width 129 height 20
click at [677, 373] on div "Invite 2 members" at bounding box center [730, 372] width 129 height 20
click at [673, 393] on div at bounding box center [675, 391] width 10 height 10
click at [175, 370] on p at bounding box center [132, 375] width 237 height 12
click at [260, 11] on div "button" at bounding box center [256, 12] width 9 height 7
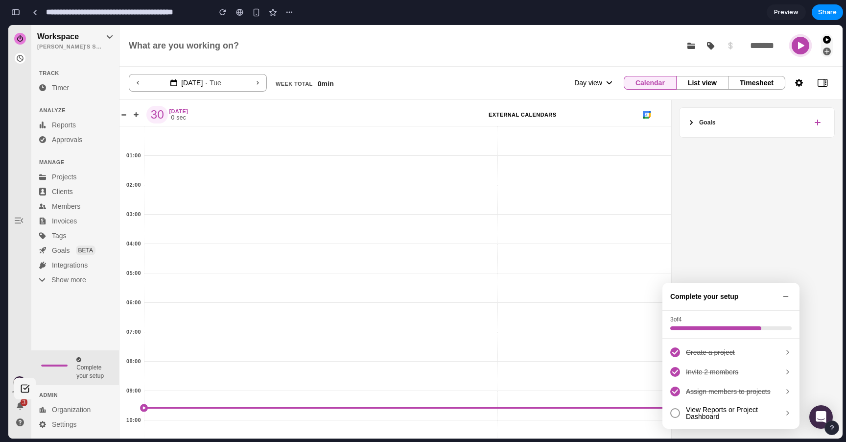
scroll to position [2628, 0]
click at [13, 15] on div "button" at bounding box center [15, 12] width 9 height 7
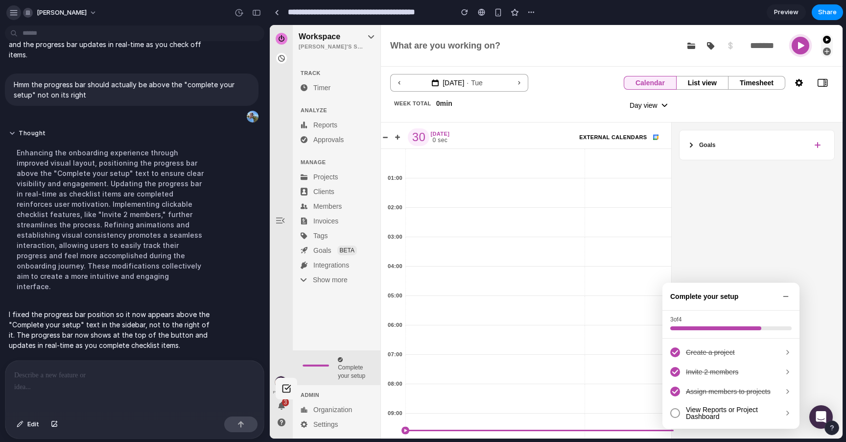
click at [14, 12] on div "button" at bounding box center [13, 12] width 9 height 9
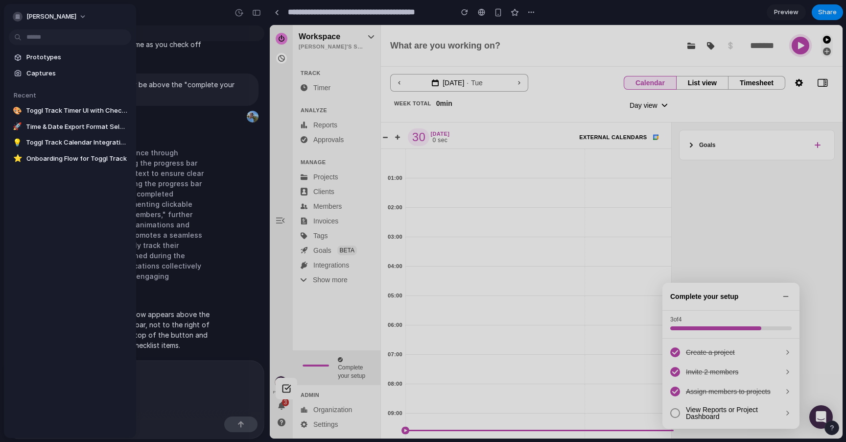
scroll to position [1476, 0]
click at [209, 385] on div at bounding box center [423, 221] width 846 height 442
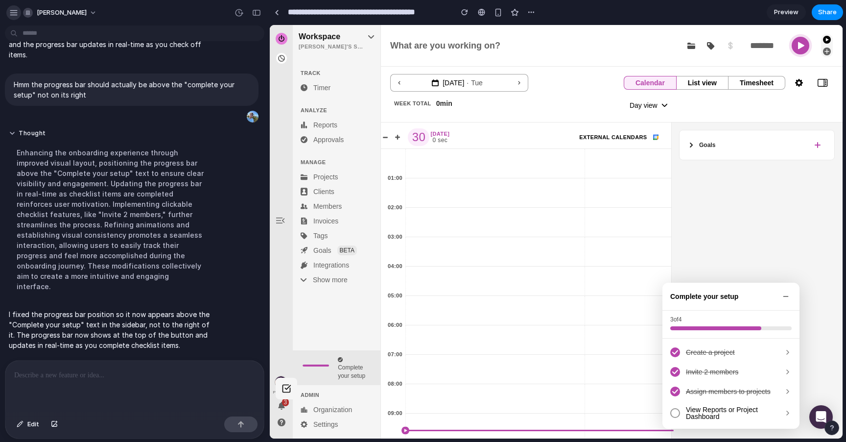
click at [15, 17] on div "button" at bounding box center [13, 12] width 9 height 9
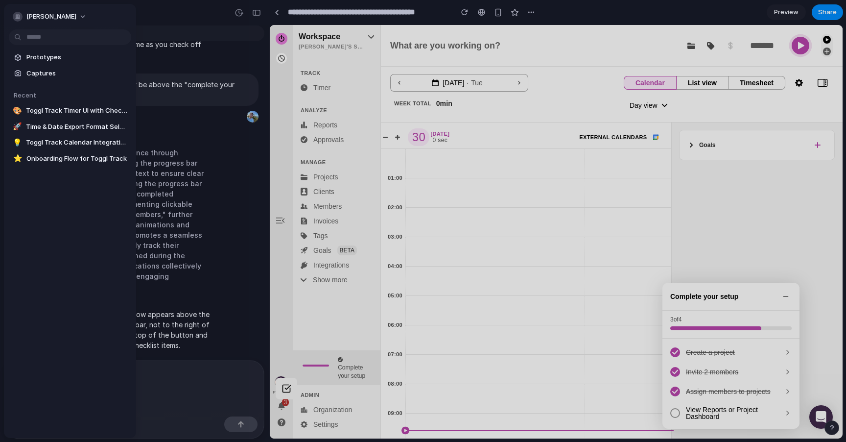
click at [213, 151] on div at bounding box center [423, 221] width 846 height 442
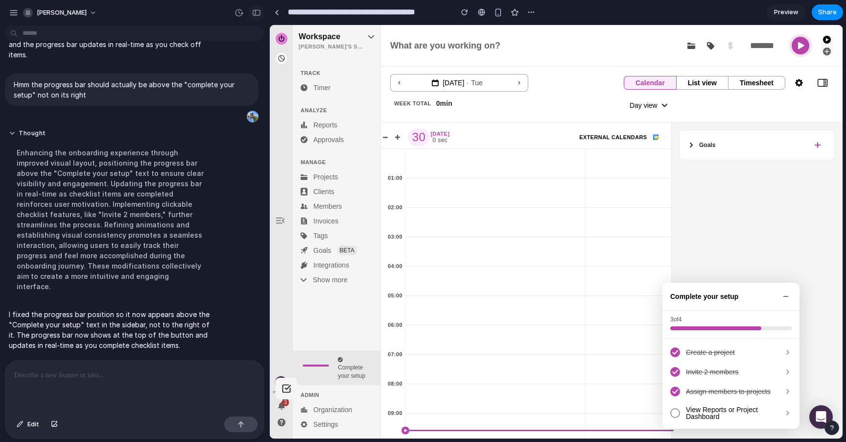
click at [251, 13] on button "button" at bounding box center [257, 13] width 16 height 16
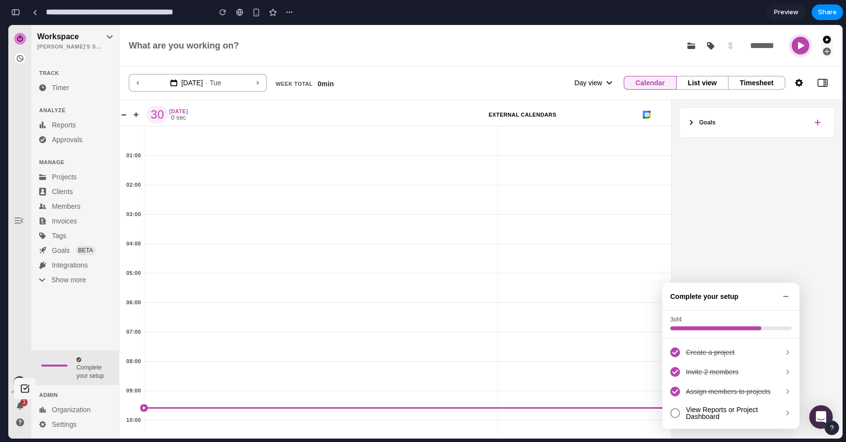
click at [102, 340] on div "I've finished setting up your prototype. What would you like me to do? Let's ad…" at bounding box center [54, 235] width 108 height 412
click at [17, 11] on div "button" at bounding box center [15, 12] width 9 height 7
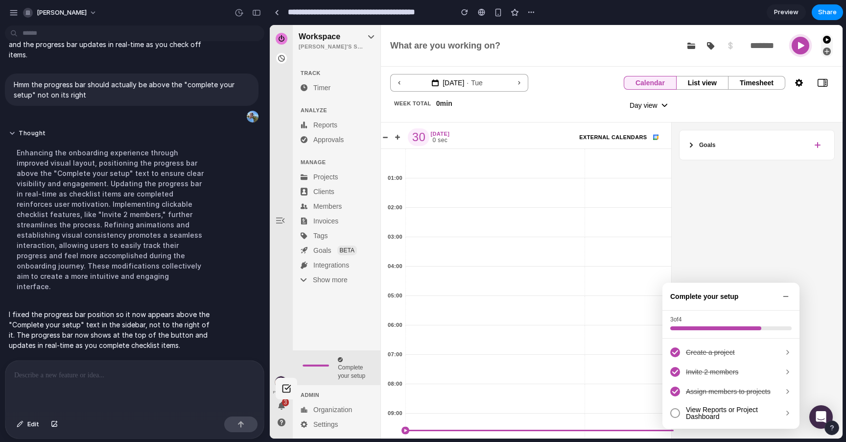
click at [125, 369] on p at bounding box center [132, 375] width 237 height 12
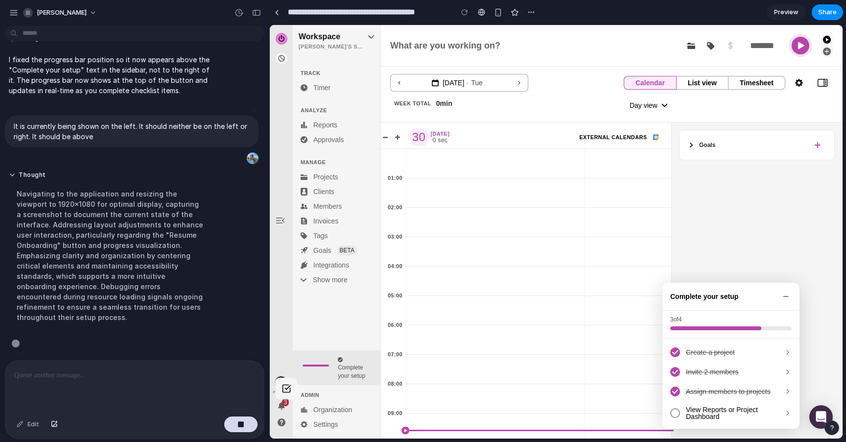
scroll to position [1731, 0]
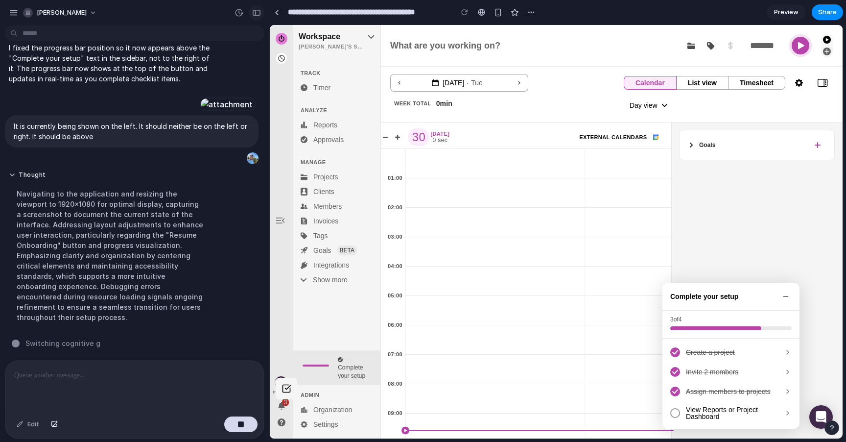
click at [258, 13] on div "button" at bounding box center [256, 12] width 9 height 7
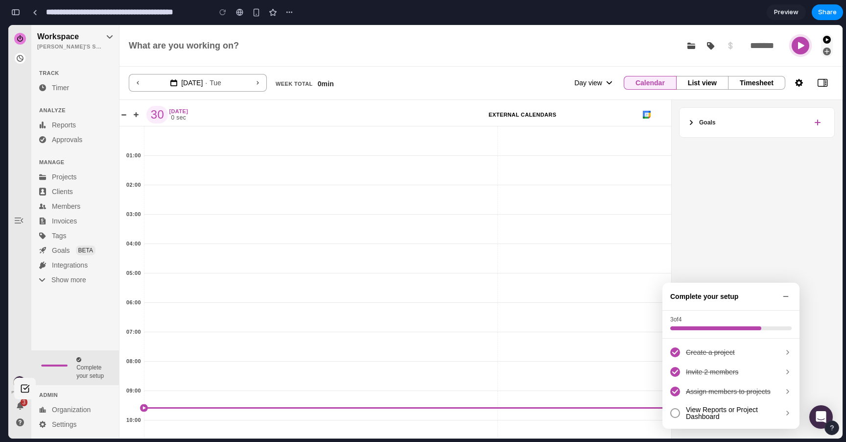
scroll to position [3119, 0]
click at [256, 14] on div "button" at bounding box center [256, 12] width 8 height 8
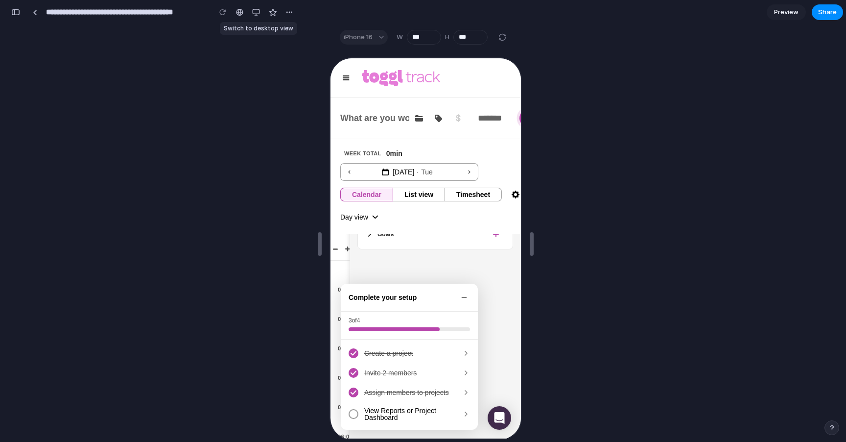
click at [256, 14] on div "button" at bounding box center [256, 12] width 8 height 8
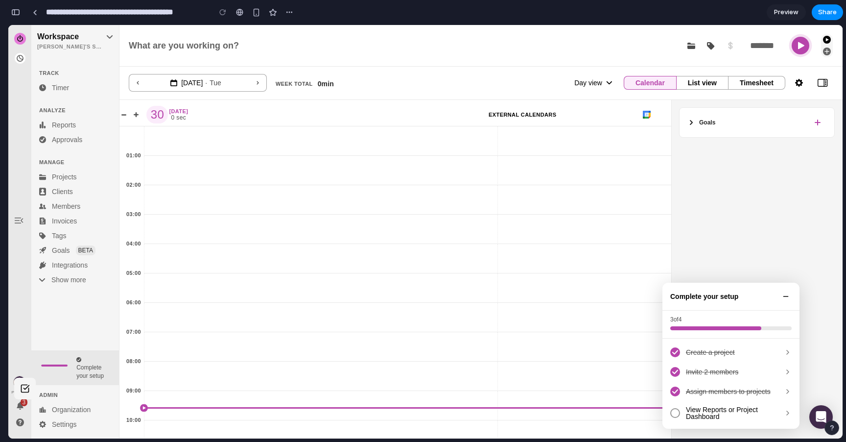
scroll to position [3351, 0]
click at [783, 295] on icon at bounding box center [786, 296] width 8 height 8
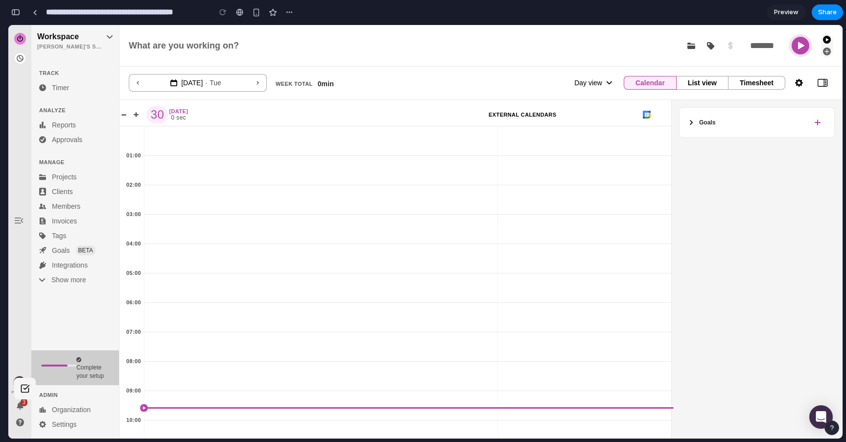
click at [93, 375] on span "Complete your setup" at bounding box center [89, 371] width 27 height 15
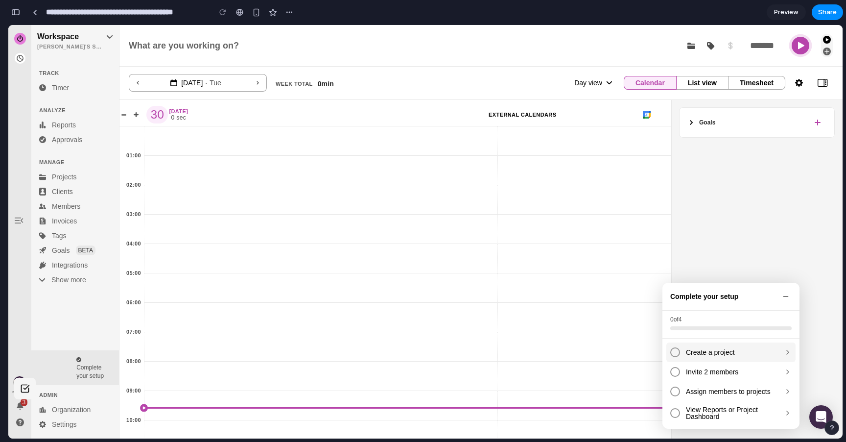
click at [707, 355] on span "Create a project" at bounding box center [732, 352] width 92 height 7
click at [699, 369] on span "Invite 2 members" at bounding box center [732, 371] width 92 height 7
click at [696, 383] on div "Assign members to projects" at bounding box center [730, 391] width 129 height 20
click at [693, 409] on span "View Reports or Project Dashboard" at bounding box center [732, 413] width 92 height 14
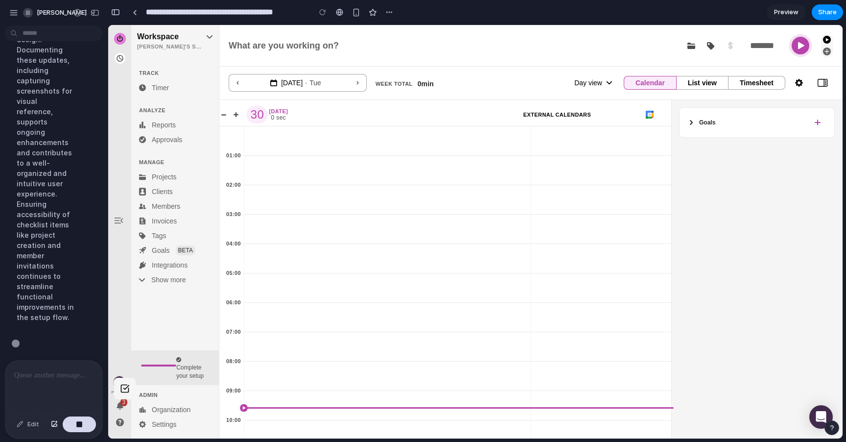
scroll to position [3474, 0]
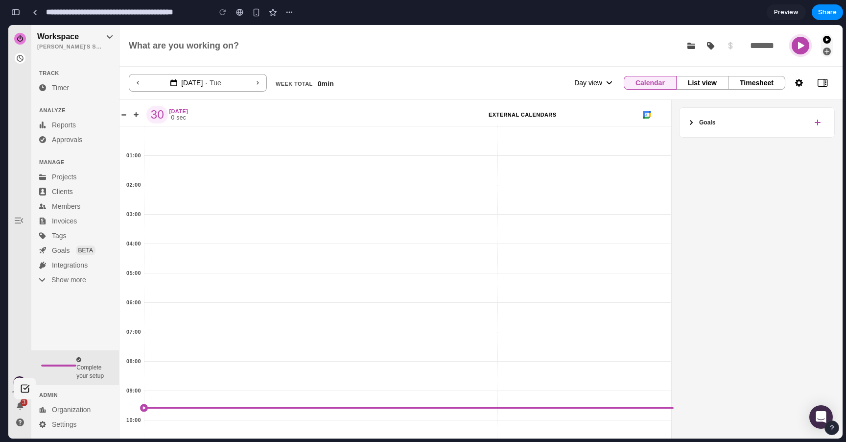
click at [17, 13] on div "button" at bounding box center [15, 12] width 9 height 7
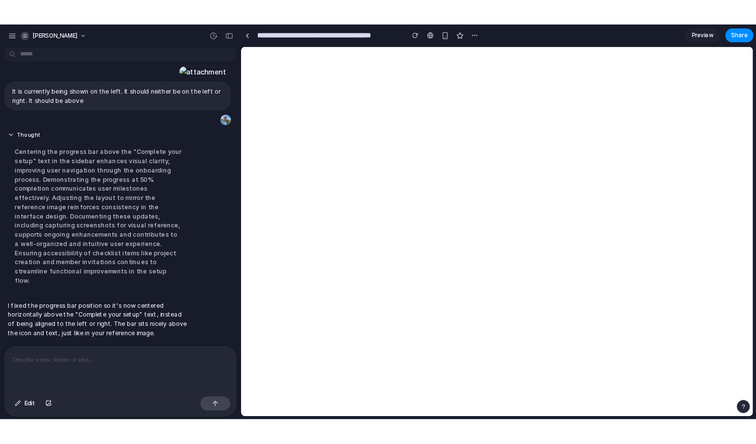
scroll to position [0, 0]
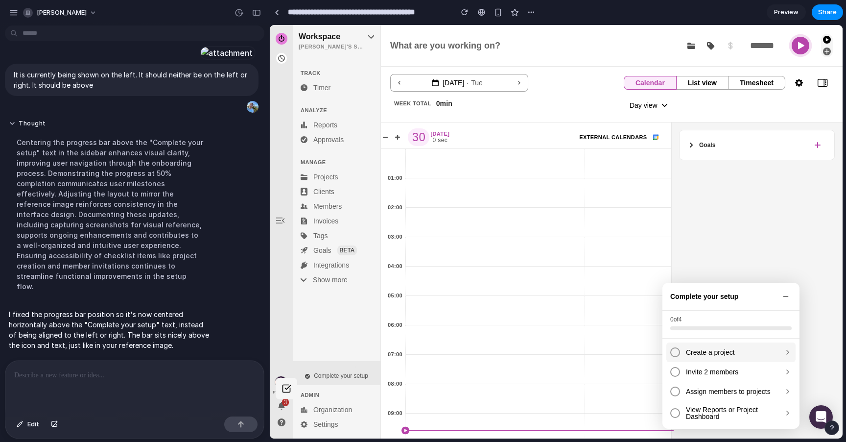
click at [729, 351] on span "Create a project" at bounding box center [732, 352] width 92 height 7
click at [723, 368] on span "Invite 2 members" at bounding box center [732, 371] width 92 height 7
click at [724, 385] on div "Assign members to projects" at bounding box center [730, 391] width 129 height 20
click at [722, 411] on span "View Reports or Project Dashboard" at bounding box center [732, 413] width 92 height 14
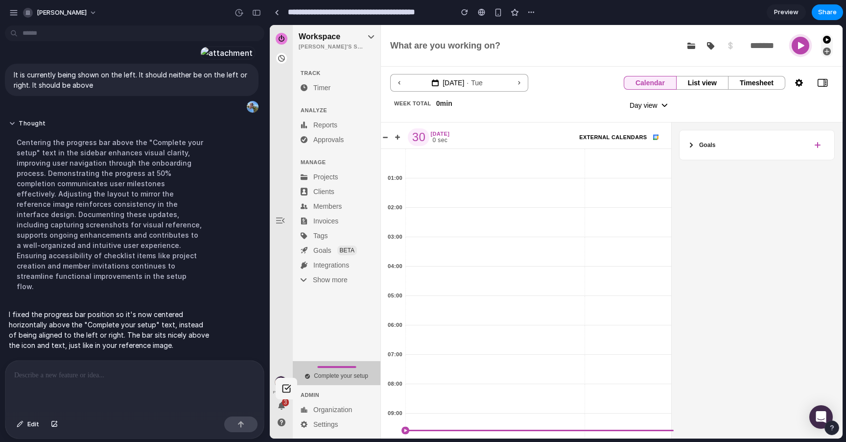
click at [356, 368] on button "Complete your setup" at bounding box center [337, 373] width 88 height 24
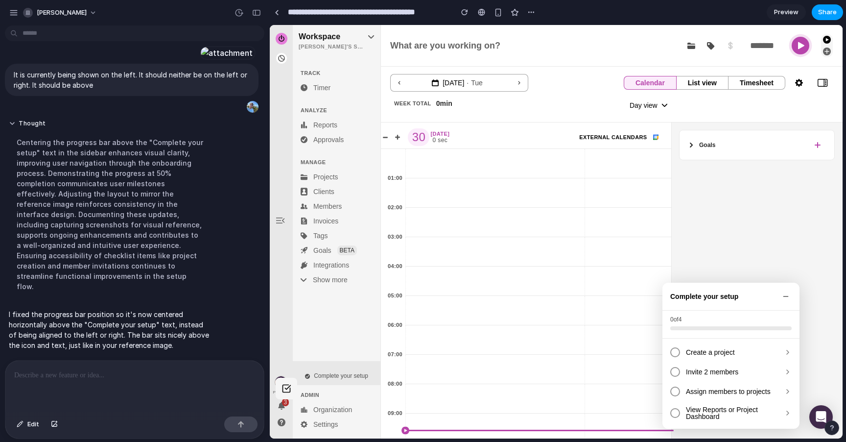
click at [818, 11] on button "Share" at bounding box center [827, 12] width 31 height 16
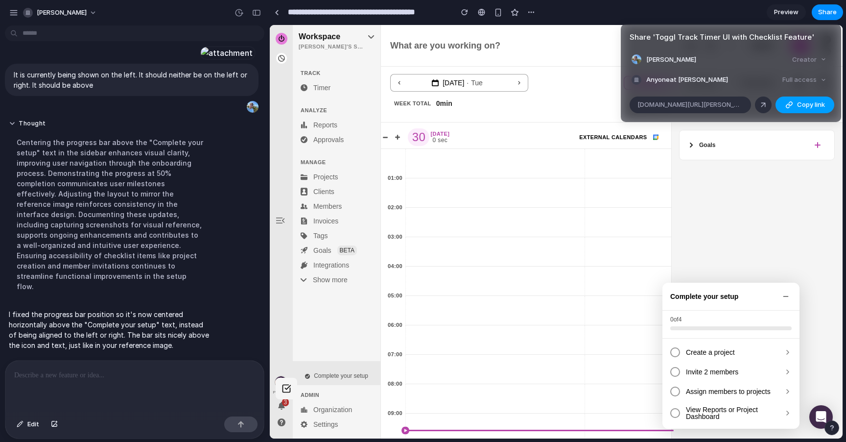
click at [807, 107] on span "Copy link" at bounding box center [811, 105] width 28 height 10
click at [794, 109] on button "Copy link" at bounding box center [805, 104] width 59 height 17
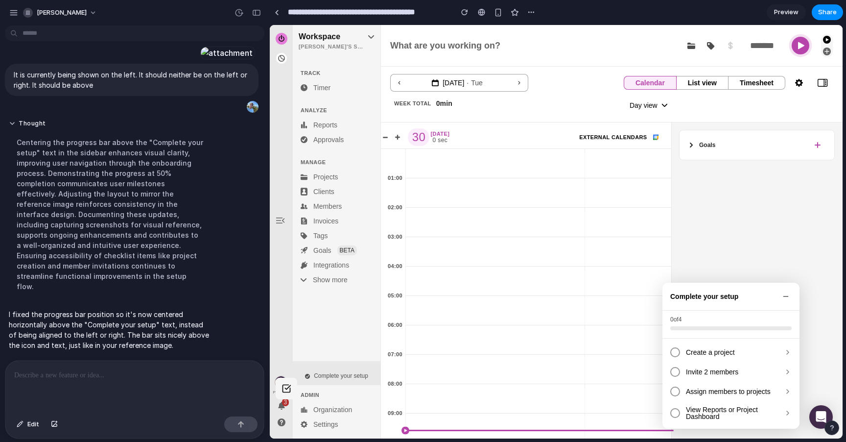
click at [794, 186] on div "Share ' Toggl Track Timer UI with Checklist Feature ' Enzo Tessaro Creator Anyo…" at bounding box center [423, 221] width 846 height 442
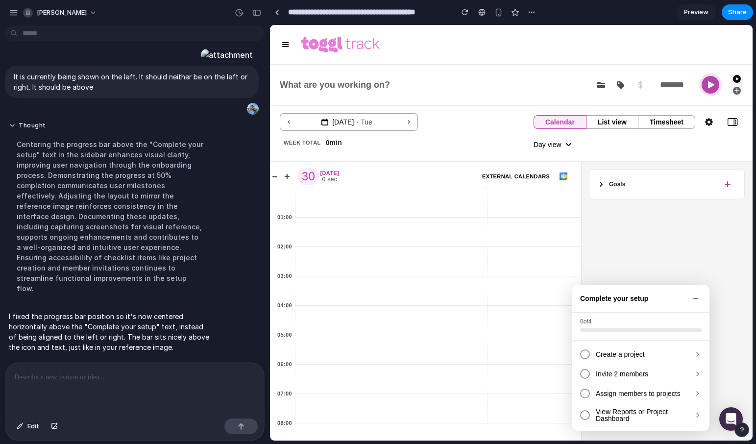
scroll to position [1770, 0]
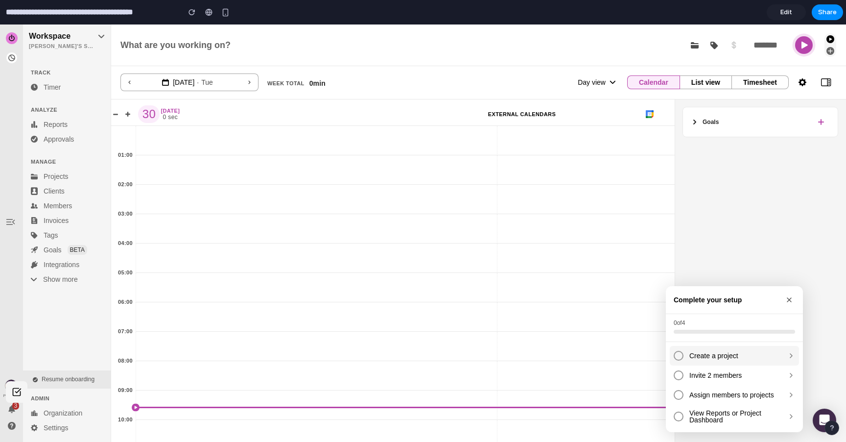
click at [708, 357] on span "Create a project" at bounding box center [735, 355] width 92 height 7
click at [719, 375] on span "Invite 2 members" at bounding box center [735, 375] width 92 height 7
click at [711, 396] on span "Assign members to projects" at bounding box center [735, 394] width 92 height 7
click at [710, 413] on span "View Reports or Project Dashboard" at bounding box center [735, 416] width 92 height 14
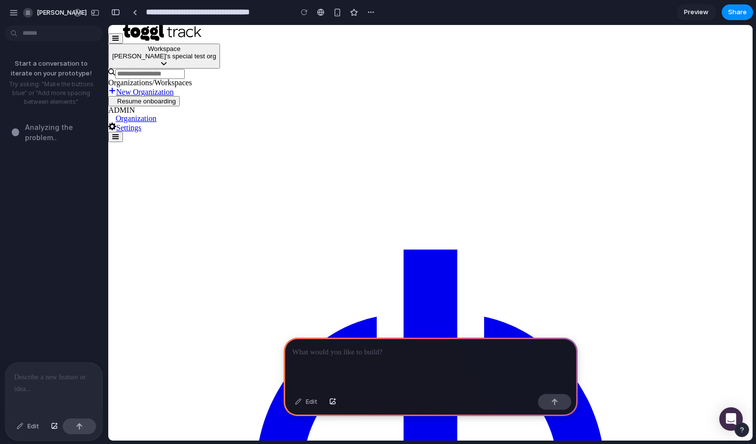
click at [383, 359] on div at bounding box center [431, 363] width 294 height 52
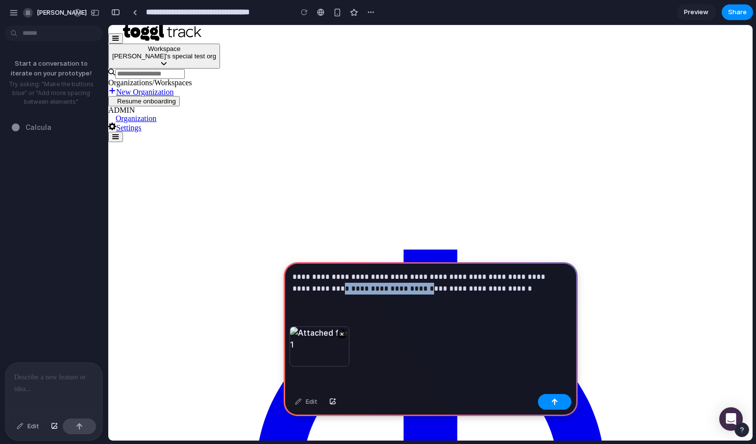
drag, startPoint x: 399, startPoint y: 285, endPoint x: 318, endPoint y: 285, distance: 80.3
click at [318, 285] on p "**********" at bounding box center [428, 283] width 272 height 24
click at [494, 286] on p "**********" at bounding box center [428, 283] width 272 height 24
click at [551, 400] on div "button" at bounding box center [554, 401] width 7 height 7
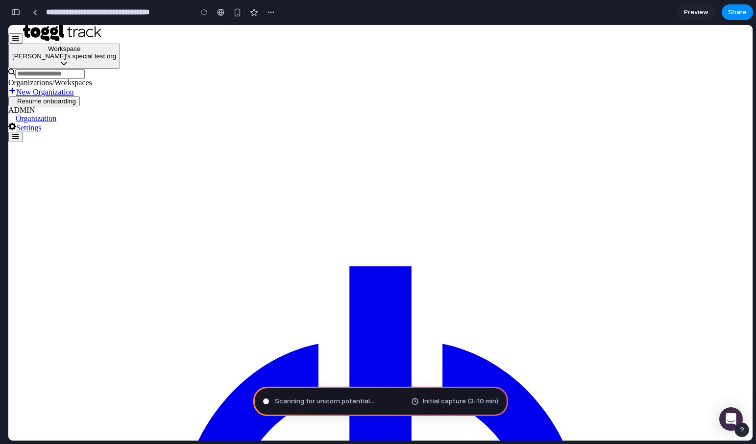
type input "**********"
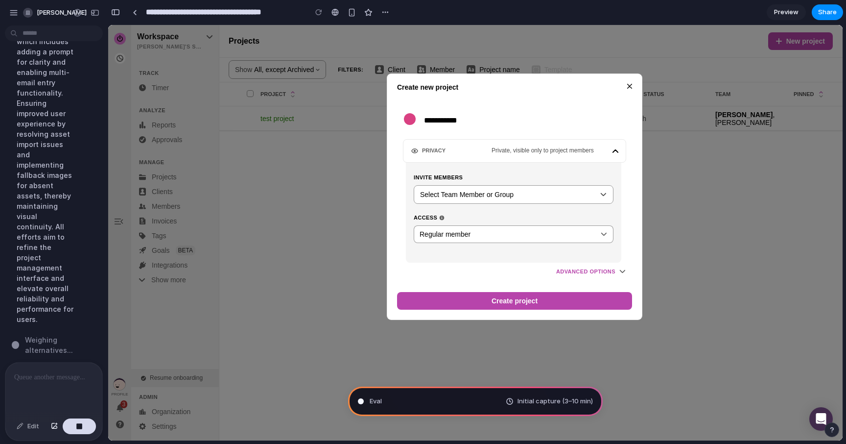
scroll to position [406, 0]
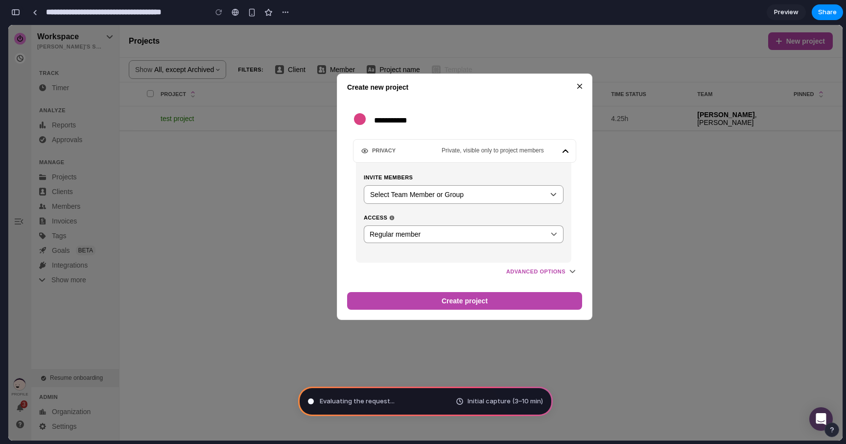
click at [18, 13] on div "button" at bounding box center [15, 12] width 9 height 7
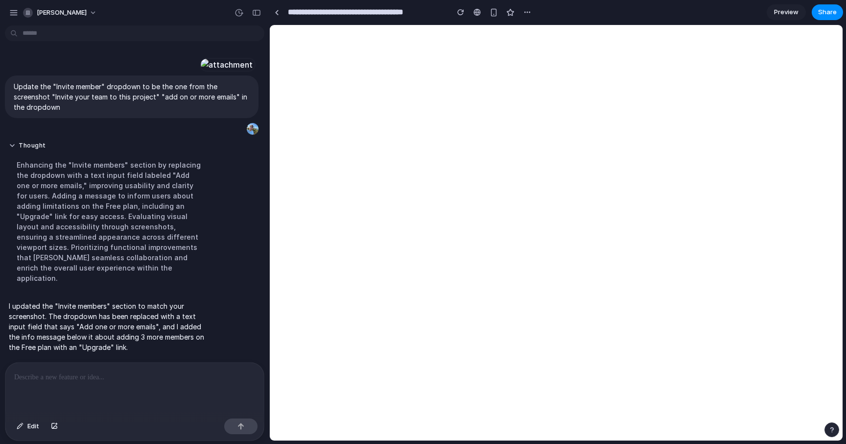
scroll to position [0, 0]
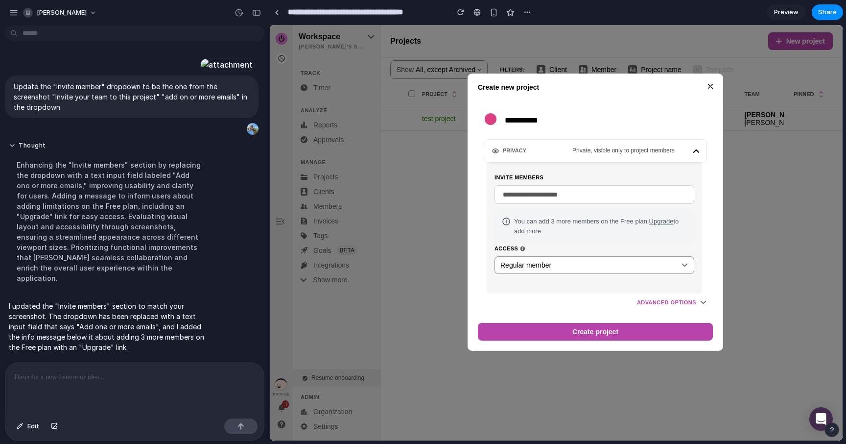
drag, startPoint x: 545, startPoint y: 232, endPoint x: 513, endPoint y: 219, distance: 34.1
click at [513, 219] on div "You can add 3 more members on the Free plan. Upgrade to add more" at bounding box center [595, 226] width 200 height 31
copy span "You can add 3 more members on the Free plan. Upgrade to add more"
click at [158, 379] on p at bounding box center [134, 377] width 241 height 12
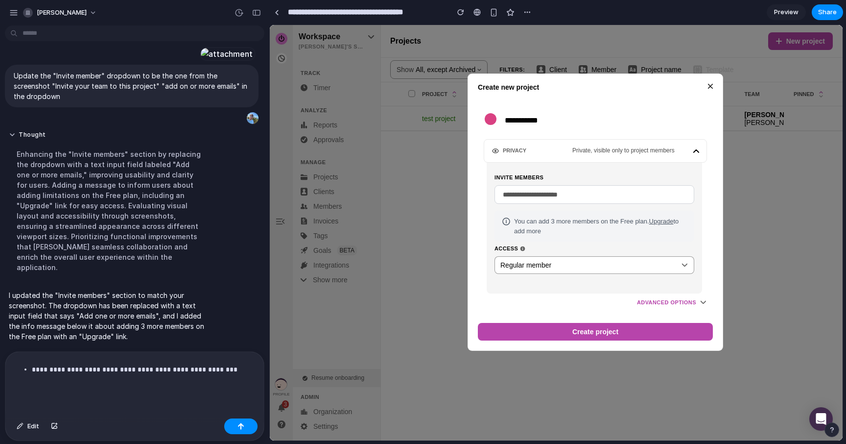
click at [245, 364] on p "**********" at bounding box center [141, 375] width 219 height 24
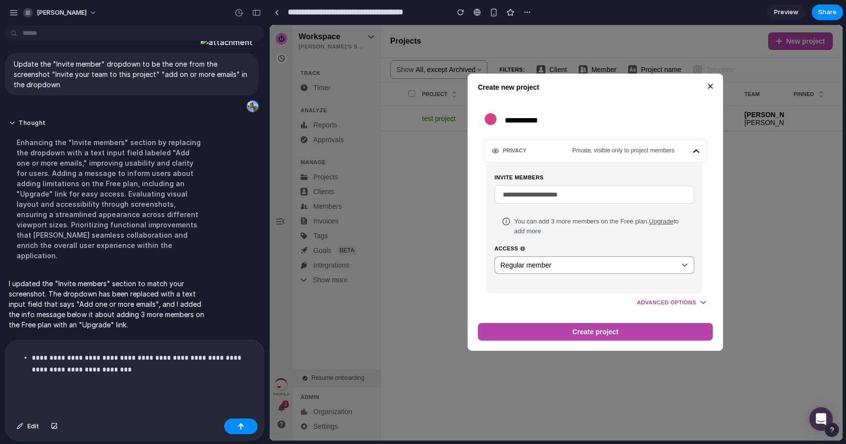
scroll to position [238, 0]
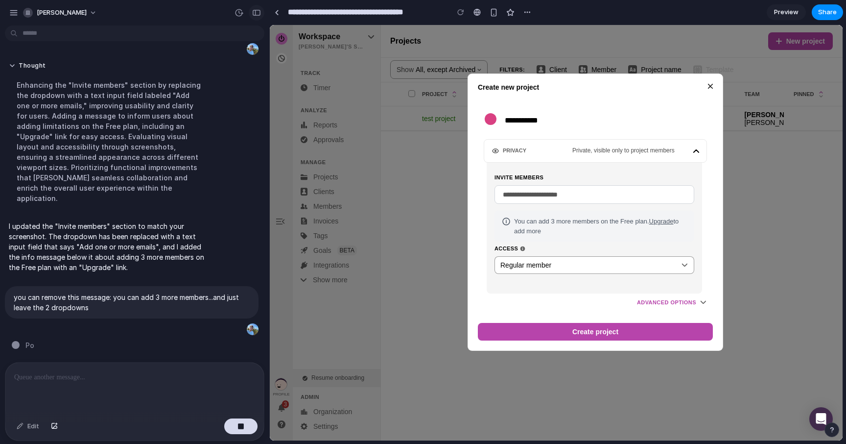
click at [253, 12] on div "button" at bounding box center [256, 12] width 9 height 7
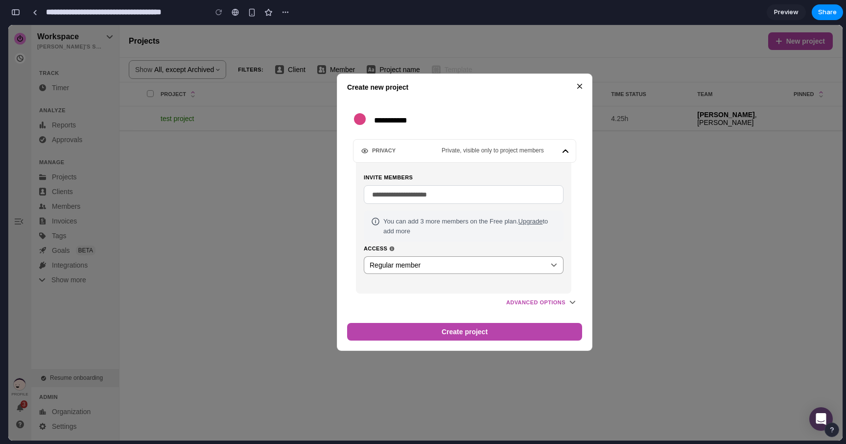
scroll to position [136, 0]
click at [288, 6] on button "button" at bounding box center [285, 12] width 15 height 15
click at [278, 163] on div "Duplicate Delete" at bounding box center [423, 222] width 846 height 444
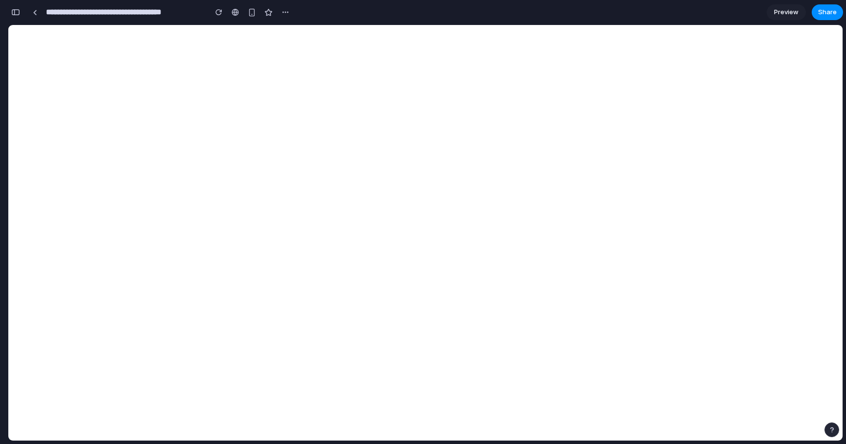
scroll to position [0, 0]
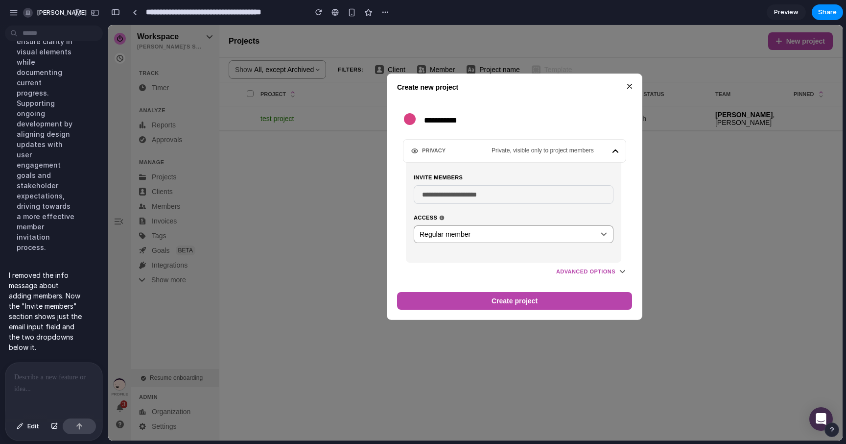
click at [458, 196] on input "text" at bounding box center [514, 194] width 200 height 19
click at [718, 211] on div "**********" at bounding box center [475, 232] width 735 height 415
click at [632, 90] on button at bounding box center [630, 86] width 24 height 24
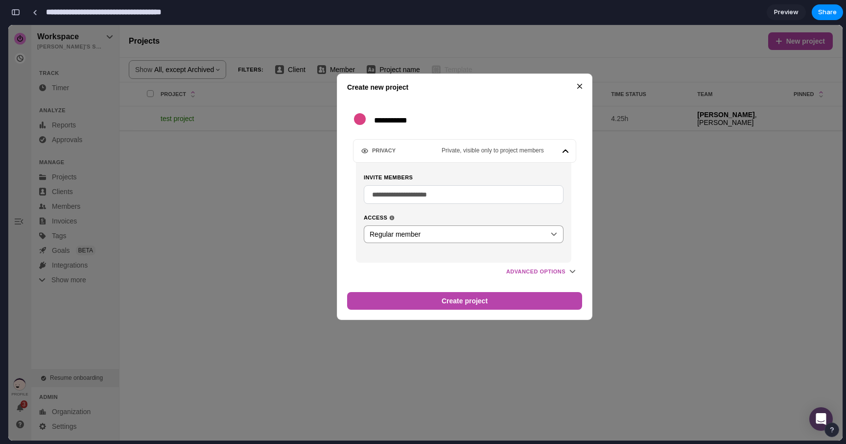
click at [114, 12] on input "**********" at bounding box center [124, 12] width 160 height 18
click at [20, 12] on div "button" at bounding box center [15, 12] width 9 height 7
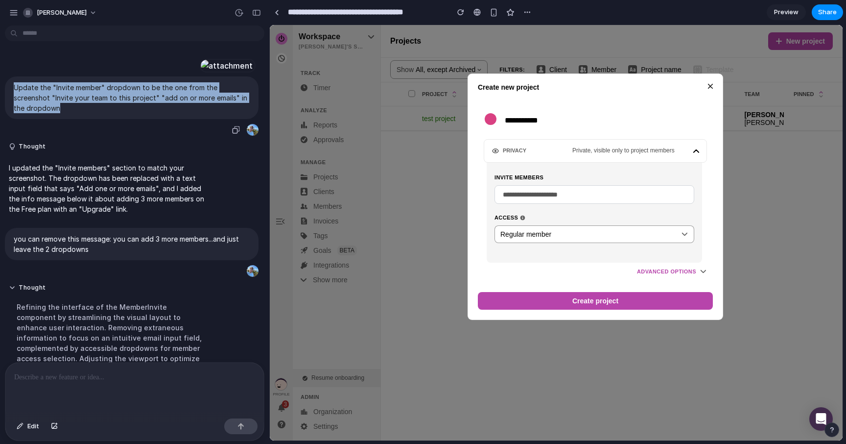
drag, startPoint x: 94, startPoint y: 274, endPoint x: 12, endPoint y: 246, distance: 86.9
click at [12, 119] on div "Update the "Invite member" dropdown to be the one from the screenshot "Invite y…" at bounding box center [132, 97] width 254 height 43
copy p "Update the "Invite member" dropdown to be the one from the screenshot "Invite y…"
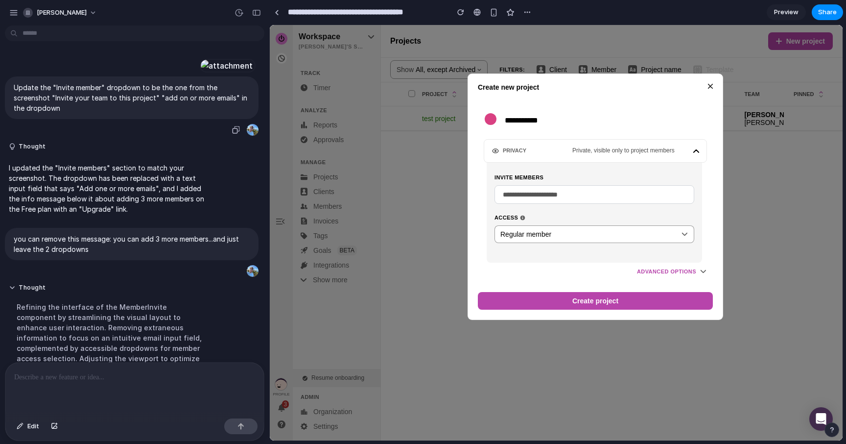
click at [200, 72] on div at bounding box center [227, 66] width 54 height 14
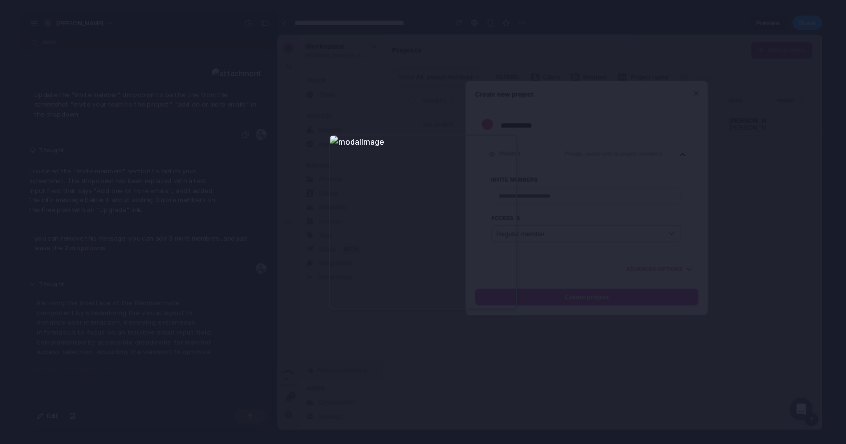
click at [455, 85] on div at bounding box center [423, 222] width 846 height 444
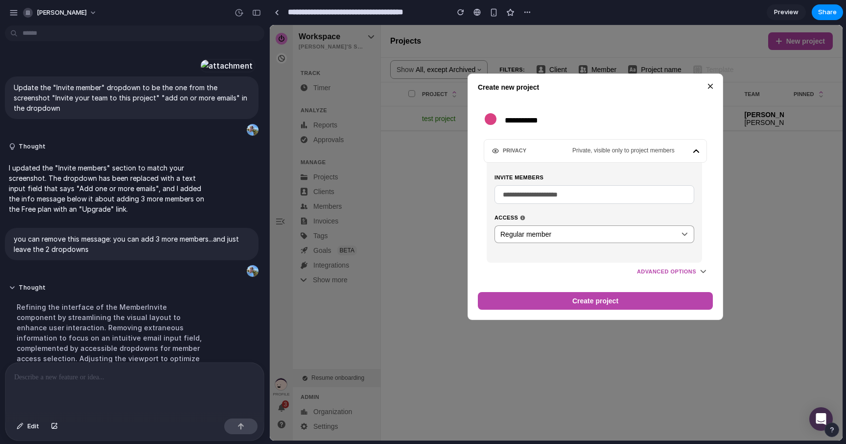
click at [101, 388] on div at bounding box center [134, 388] width 259 height 52
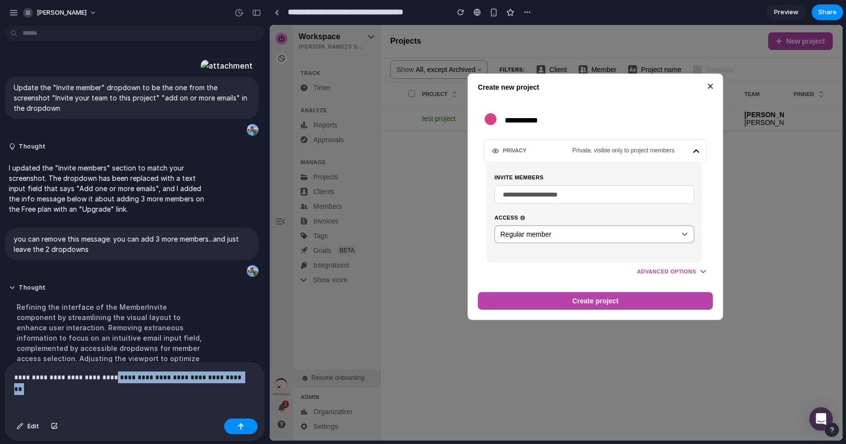
drag, startPoint x: 248, startPoint y: 374, endPoint x: 113, endPoint y: 375, distance: 134.7
click at [113, 375] on p "**********" at bounding box center [132, 377] width 237 height 12
click at [230, 429] on button "button" at bounding box center [240, 426] width 33 height 16
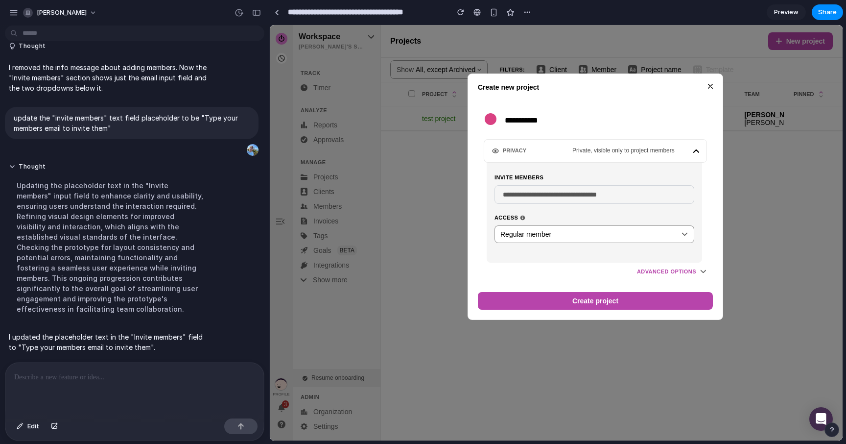
click at [577, 195] on input "text" at bounding box center [595, 194] width 200 height 19
type input "**********"
click at [612, 267] on h3 "Advanced Options" at bounding box center [595, 271] width 235 height 18
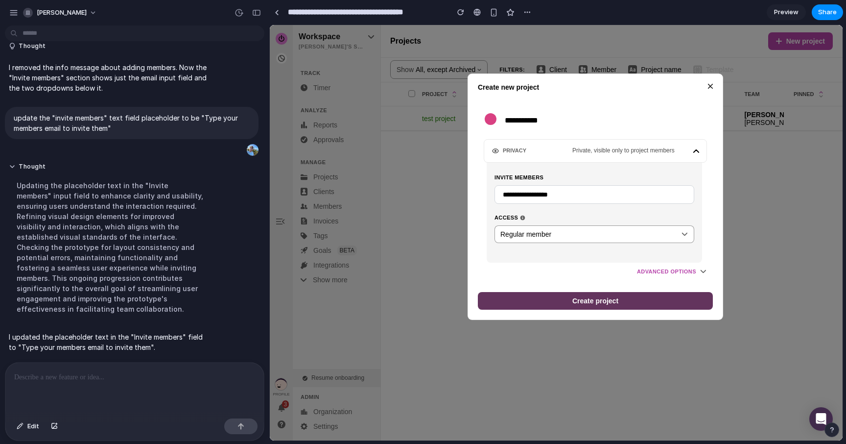
click at [664, 304] on button "Create project" at bounding box center [595, 301] width 235 height 18
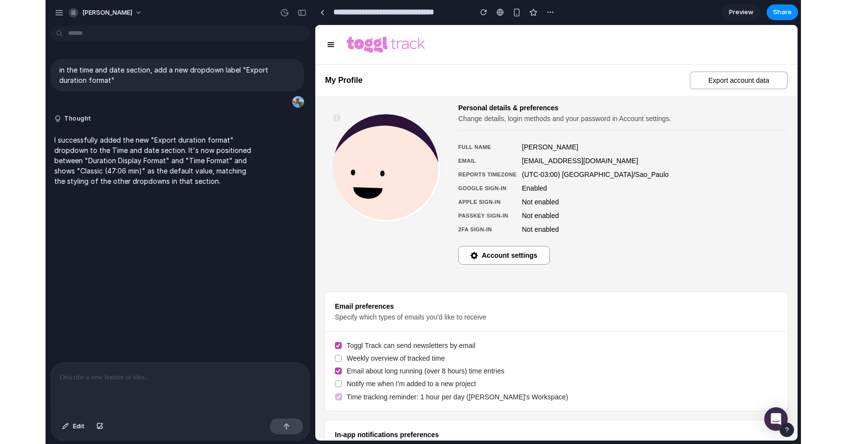
scroll to position [662, 0]
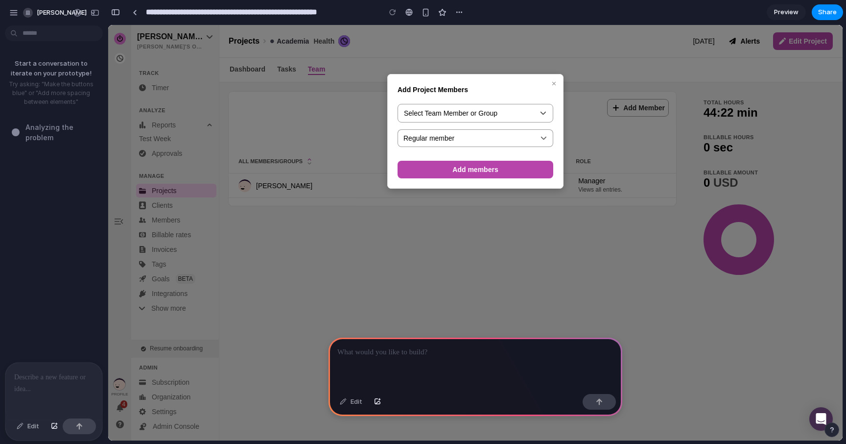
click at [56, 385] on div at bounding box center [53, 388] width 97 height 52
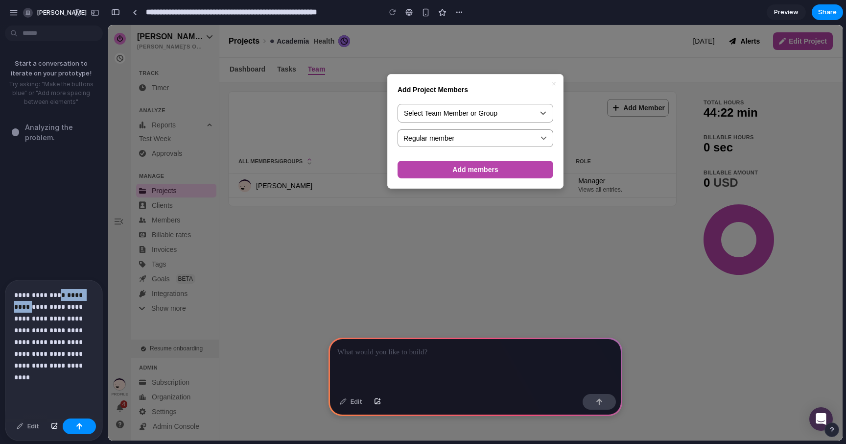
drag, startPoint x: 58, startPoint y: 292, endPoint x: 40, endPoint y: 302, distance: 20.2
click at [40, 302] on p "**********" at bounding box center [51, 336] width 75 height 94
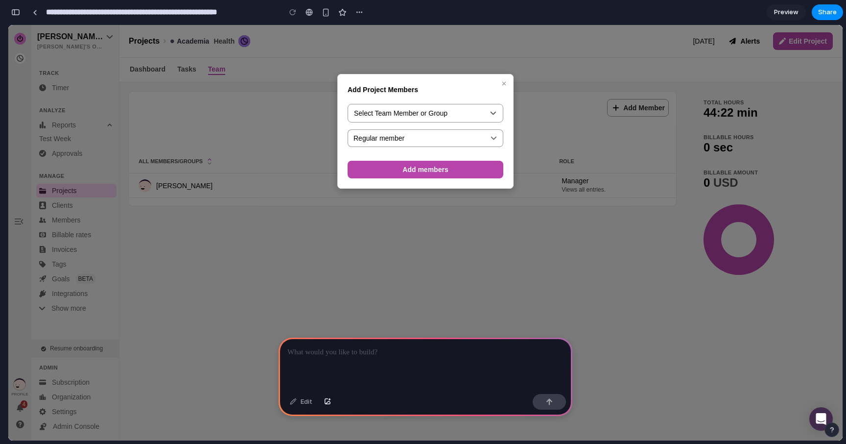
click at [22, 14] on button "button" at bounding box center [16, 12] width 16 height 16
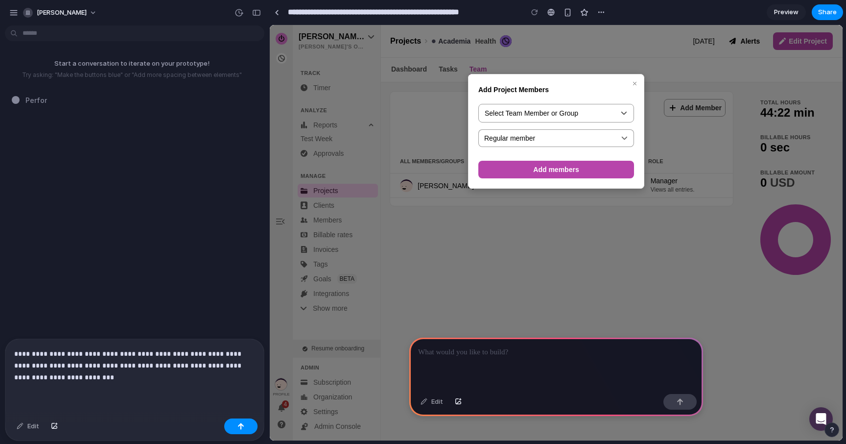
click at [147, 373] on p "**********" at bounding box center [132, 365] width 237 height 35
click at [56, 429] on button "button" at bounding box center [54, 426] width 17 height 16
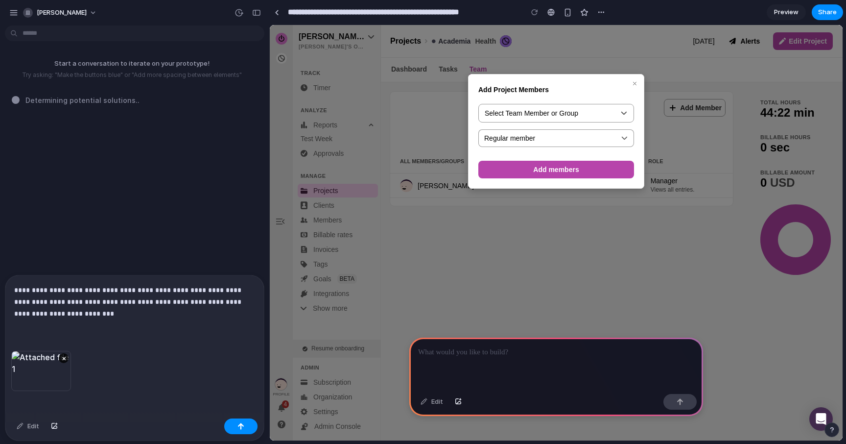
click at [135, 316] on div "**********" at bounding box center [134, 312] width 259 height 75
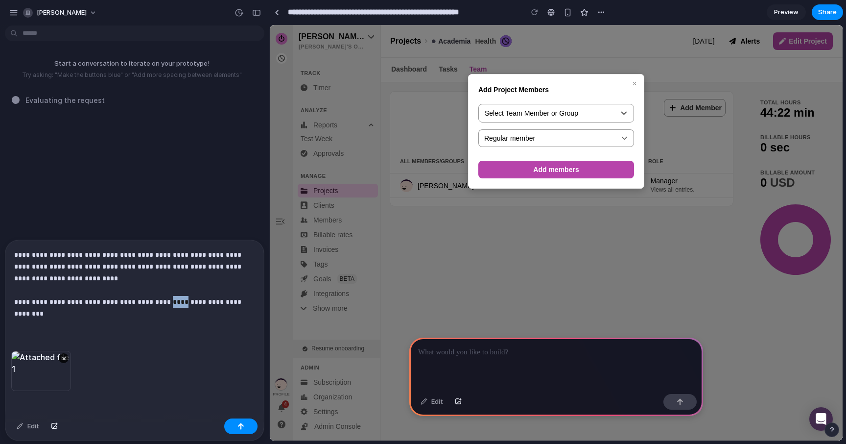
drag, startPoint x: 173, startPoint y: 298, endPoint x: 159, endPoint y: 299, distance: 13.7
click at [160, 299] on p "**********" at bounding box center [132, 284] width 237 height 71
click at [181, 308] on p "**********" at bounding box center [132, 284] width 237 height 71
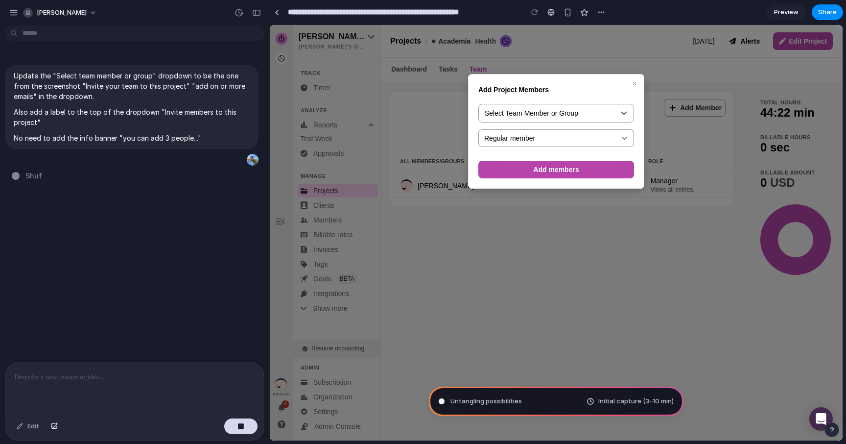
scroll to position [10, 0]
